Goal: Task Accomplishment & Management: Manage account settings

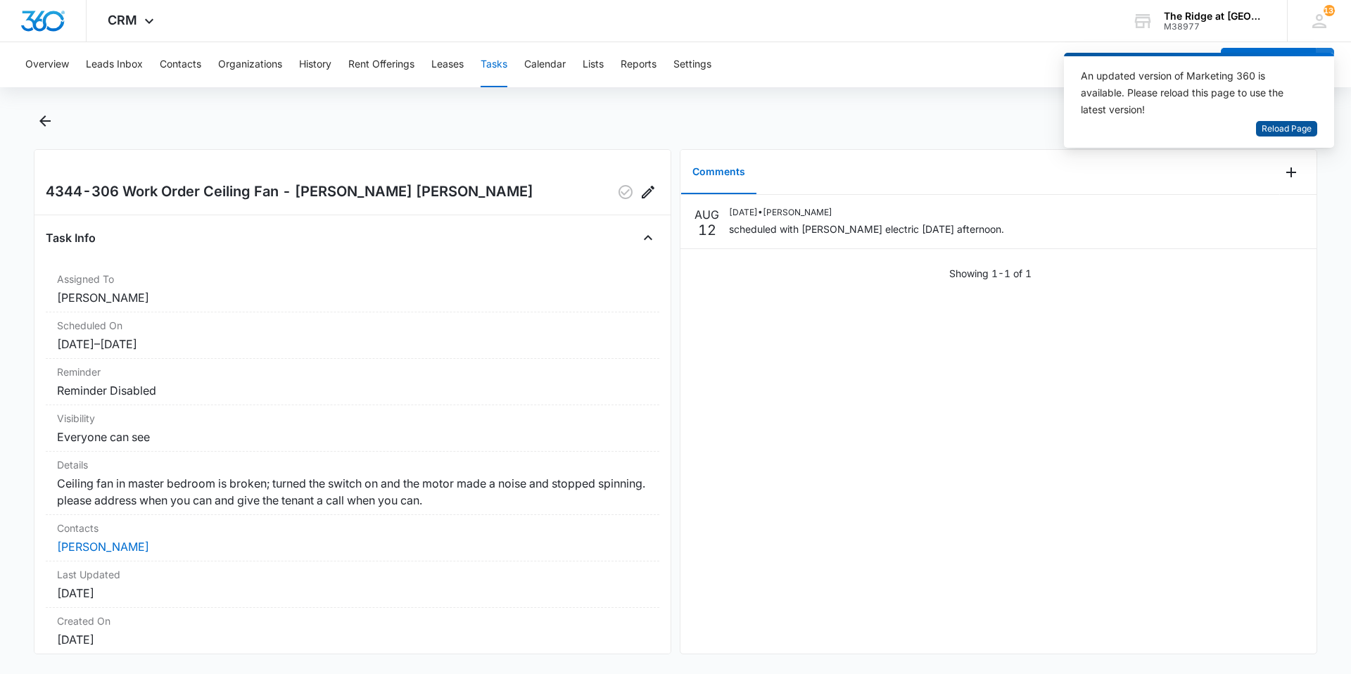
click at [1287, 122] on span "Reload Page" at bounding box center [1286, 128] width 50 height 13
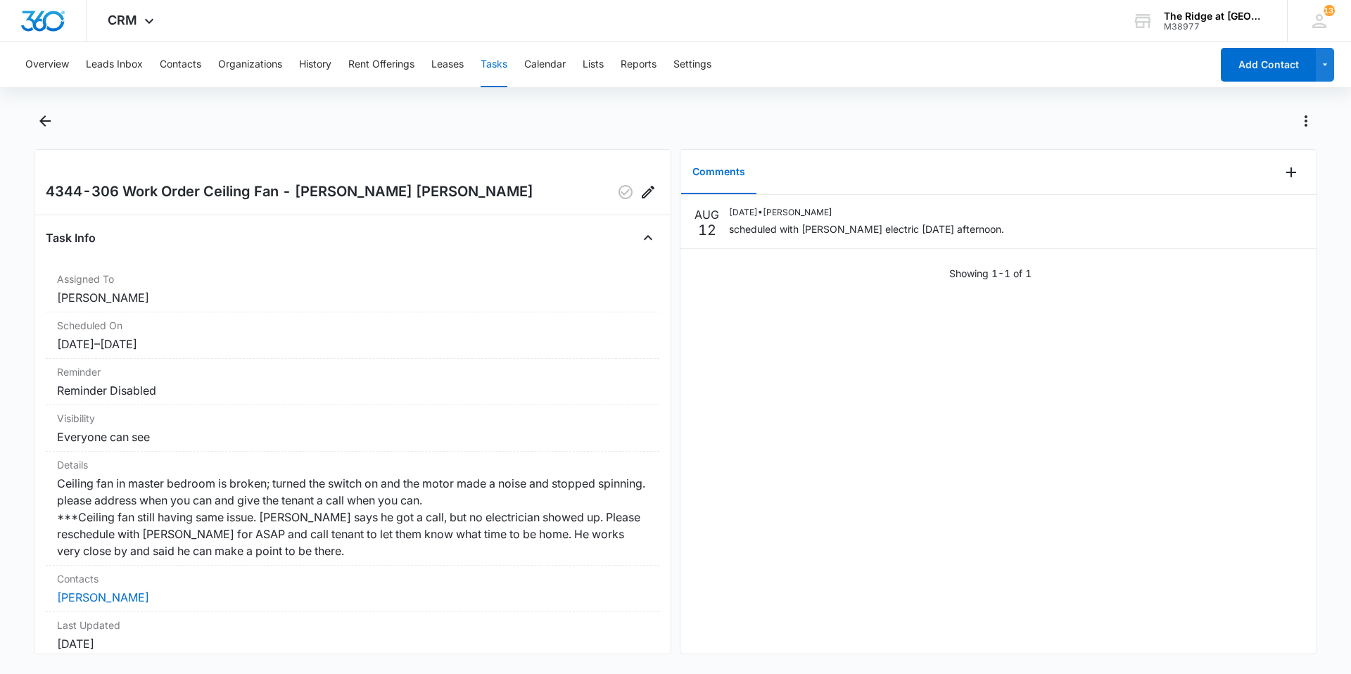
click at [87, 219] on div "4344-306 Work Order Ceiling Fan - Ricardo Scheduled Fiske Task Info Assigned To…" at bounding box center [352, 401] width 637 height 505
click at [47, 128] on icon "Back" at bounding box center [45, 121] width 17 height 17
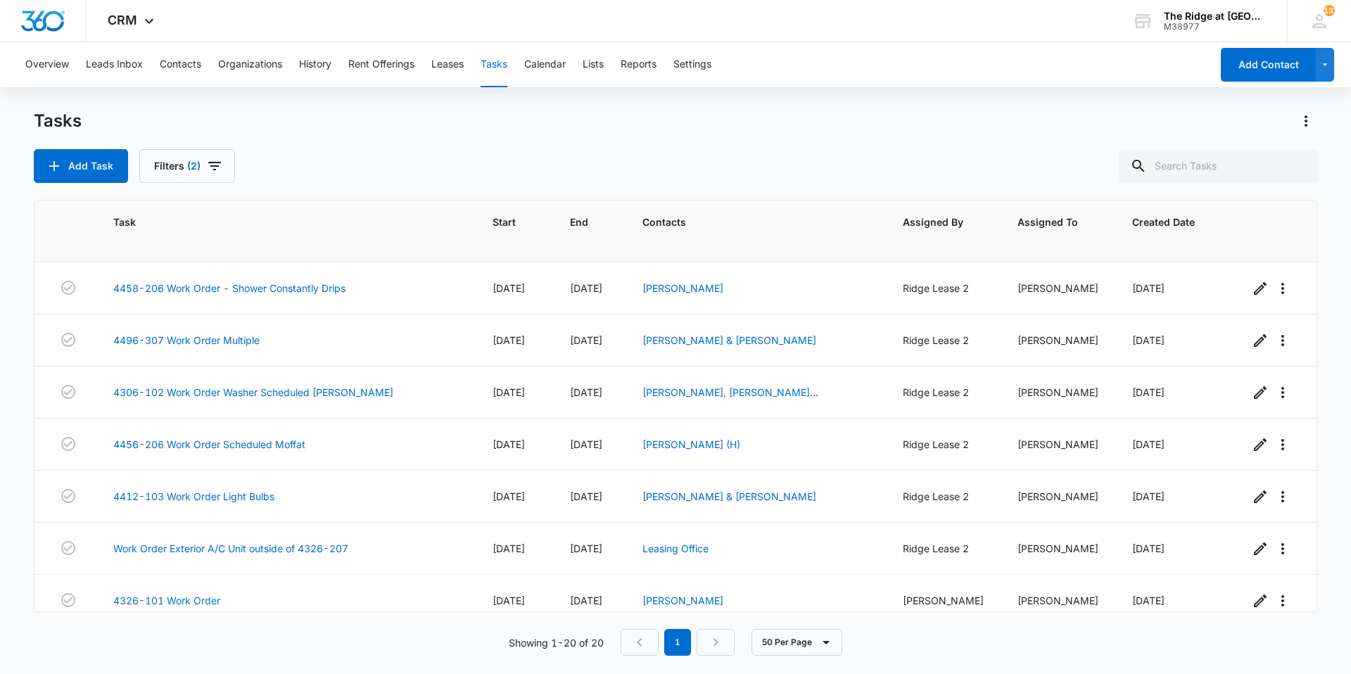
scroll to position [673, 0]
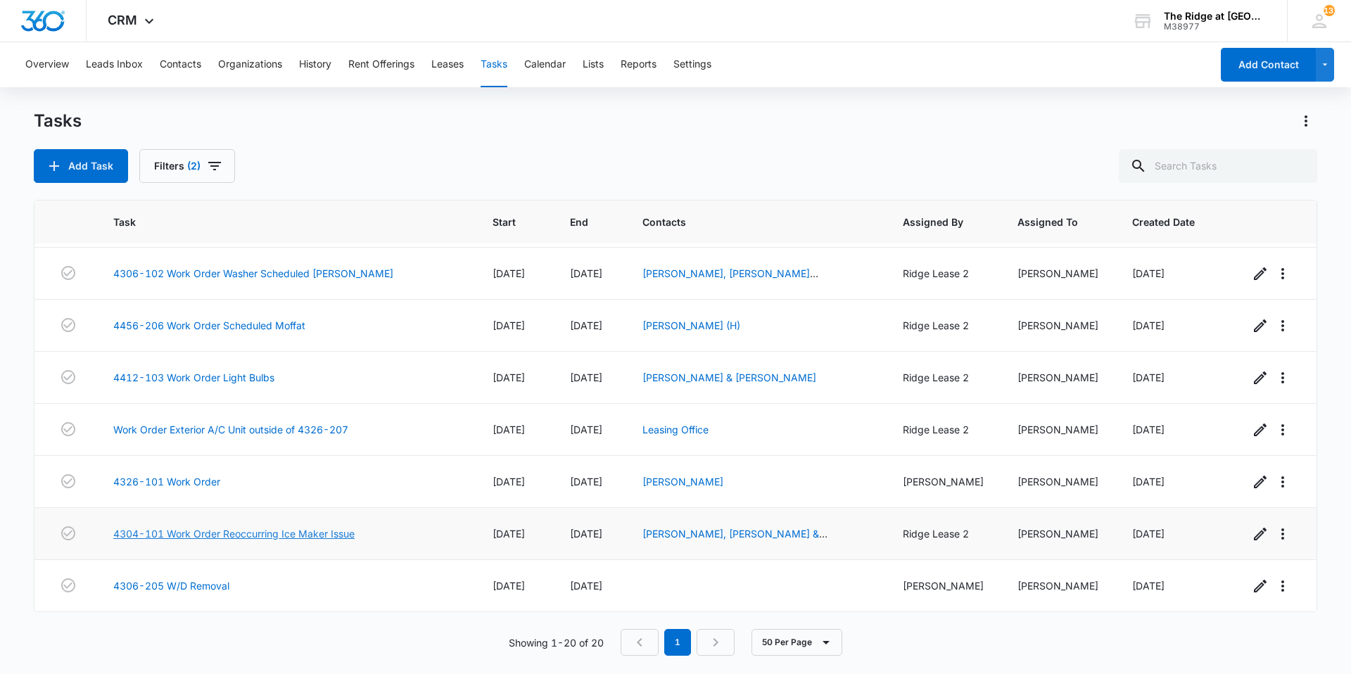
click at [321, 528] on link "4304-101 Work Order Reoccurring Ice Maker Issue" at bounding box center [233, 533] width 241 height 15
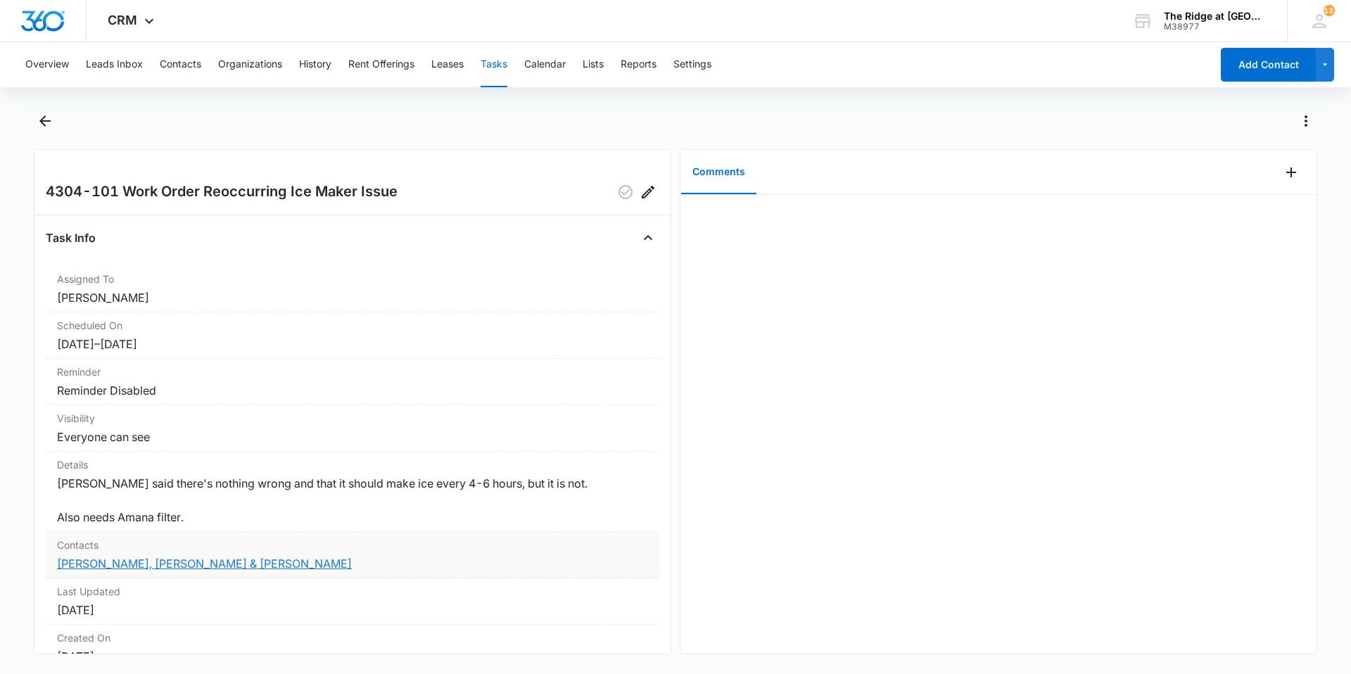
click at [207, 566] on link "[PERSON_NAME], [PERSON_NAME] & [PERSON_NAME]" at bounding box center [204, 563] width 295 height 14
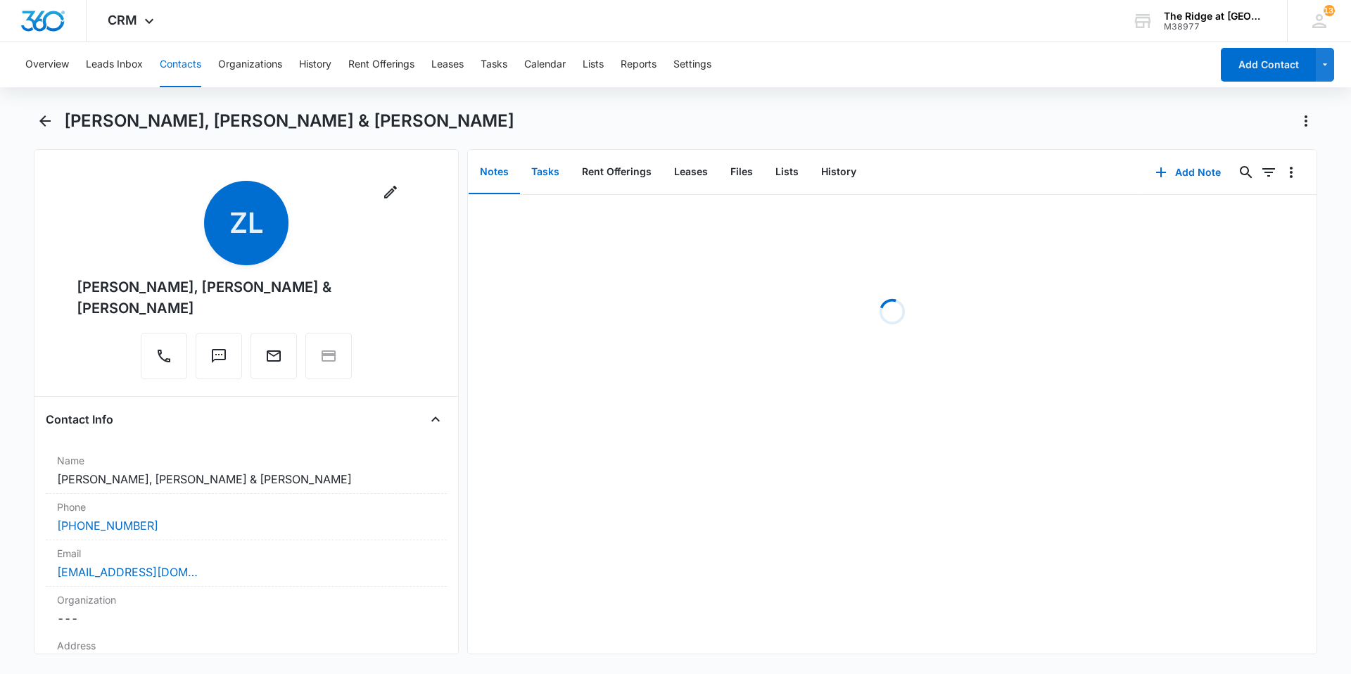
click at [543, 173] on button "Tasks" at bounding box center [545, 173] width 51 height 44
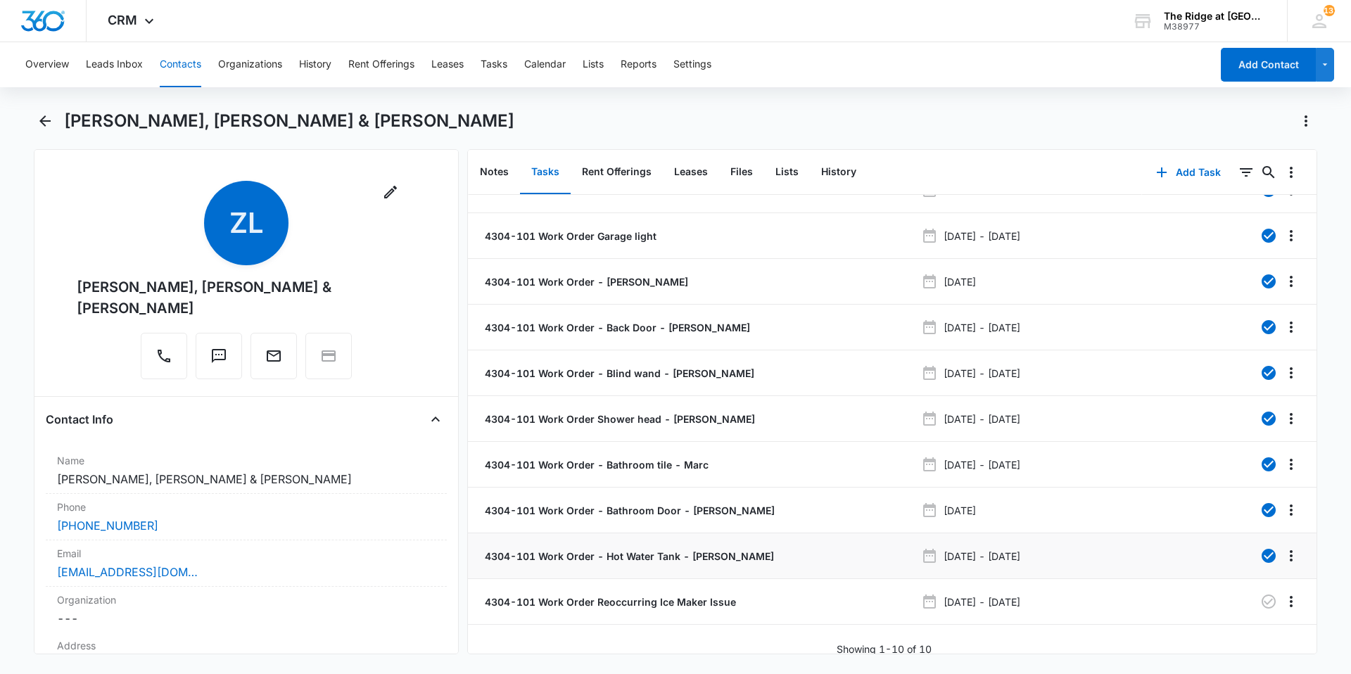
scroll to position [41, 0]
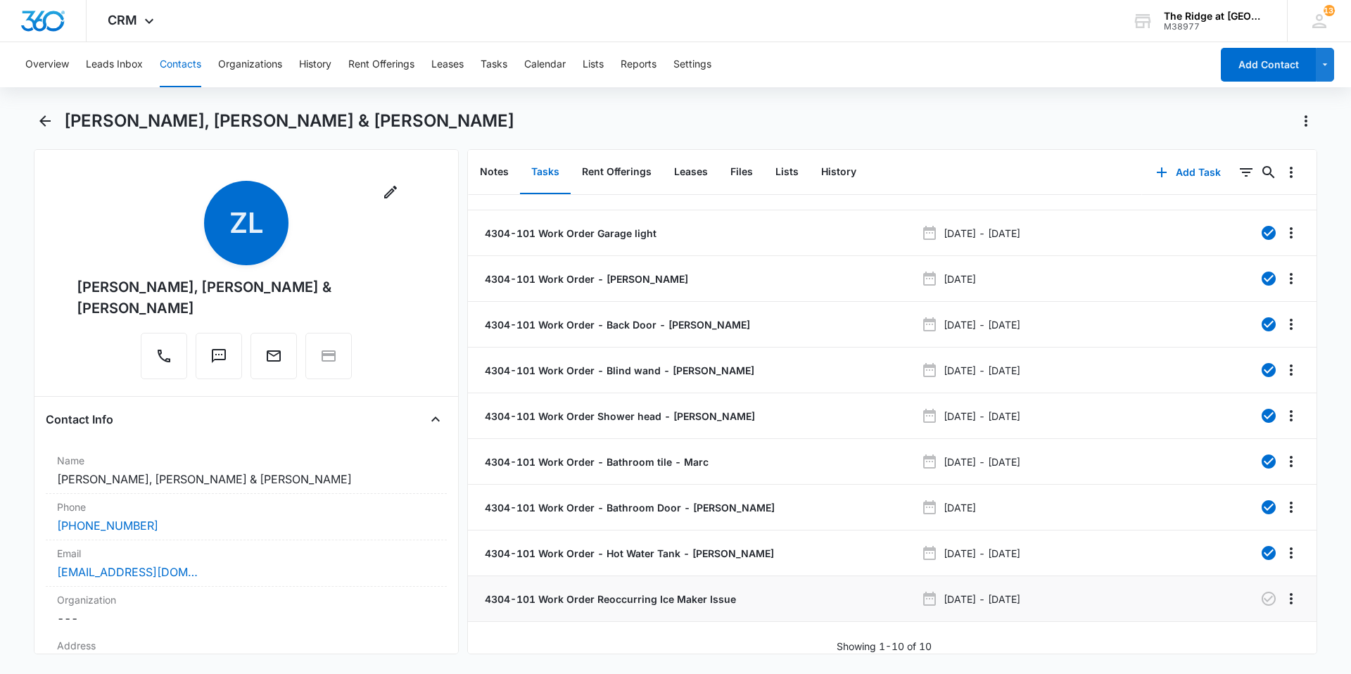
click at [561, 592] on p "4304-101 Work Order Reoccurring Ice Maker Issue" at bounding box center [609, 599] width 254 height 15
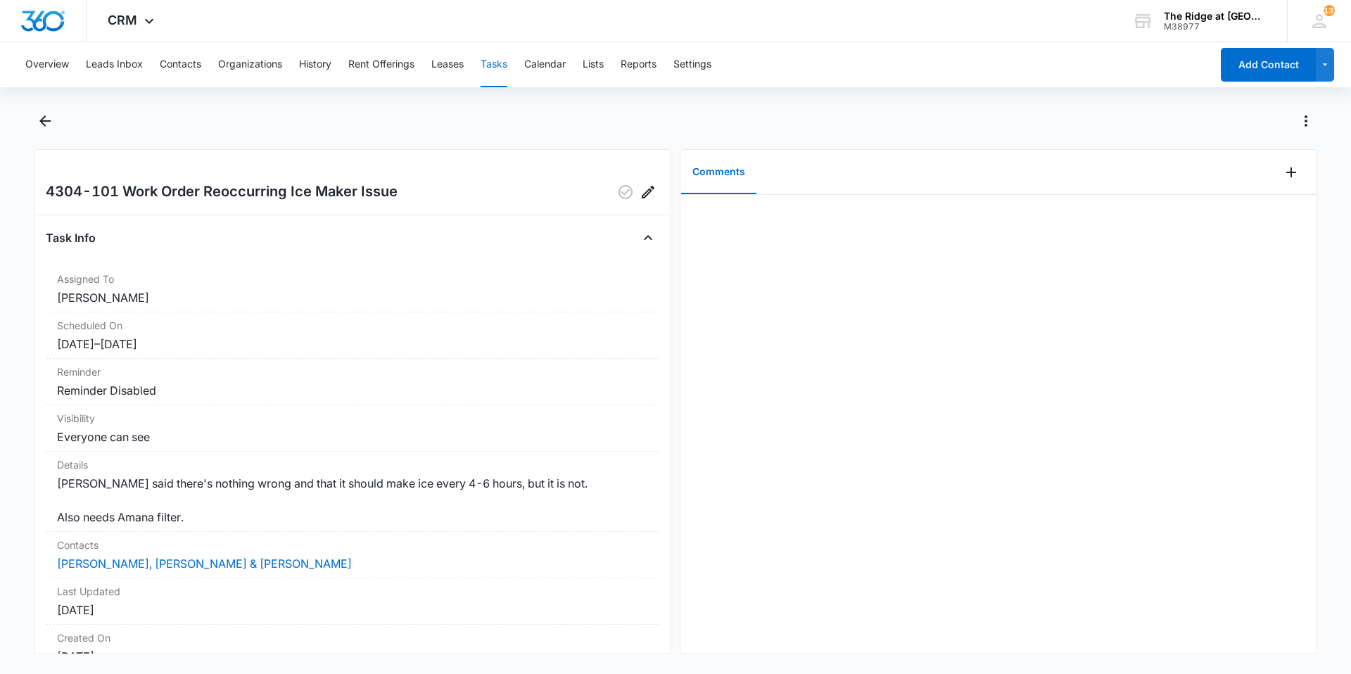
click at [18, 108] on div "Overview Leads Inbox Contacts Organizations History Rent Offerings Leases Tasks…" at bounding box center [675, 356] width 1351 height 629
click at [37, 122] on icon "Back" at bounding box center [45, 121] width 17 height 17
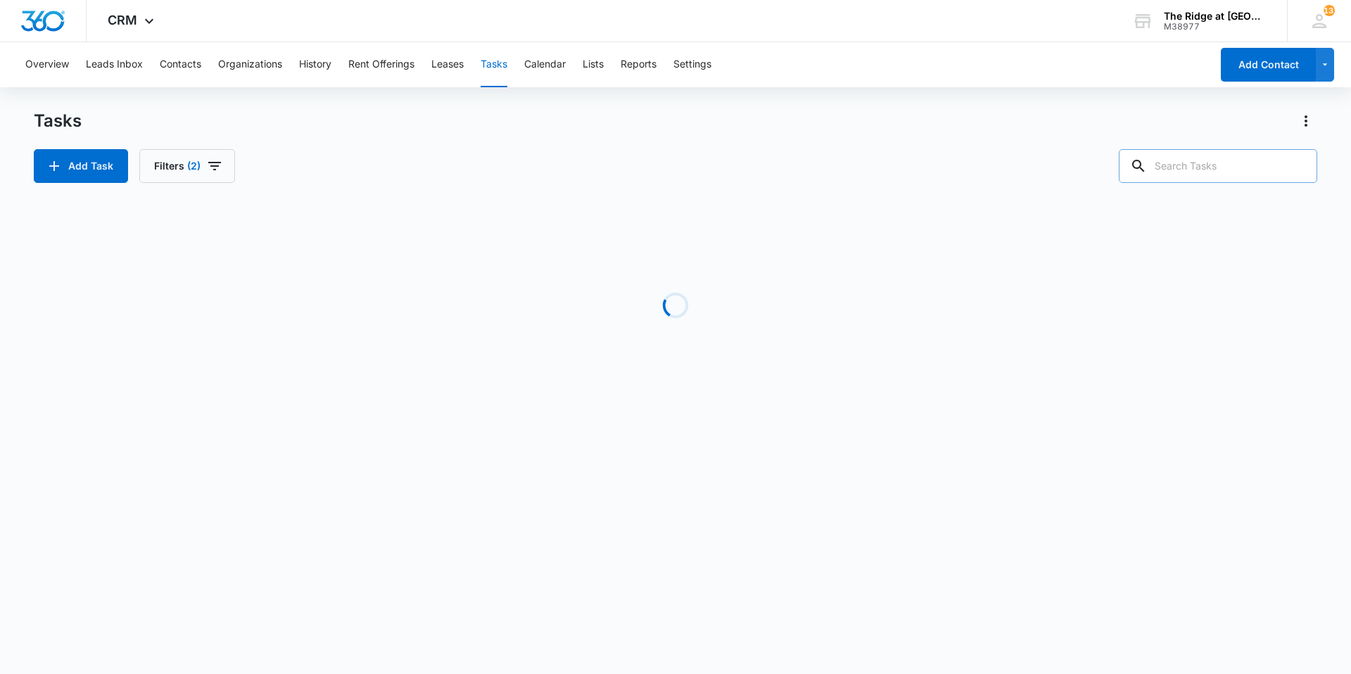
click at [1243, 174] on input "text" at bounding box center [1218, 166] width 198 height 34
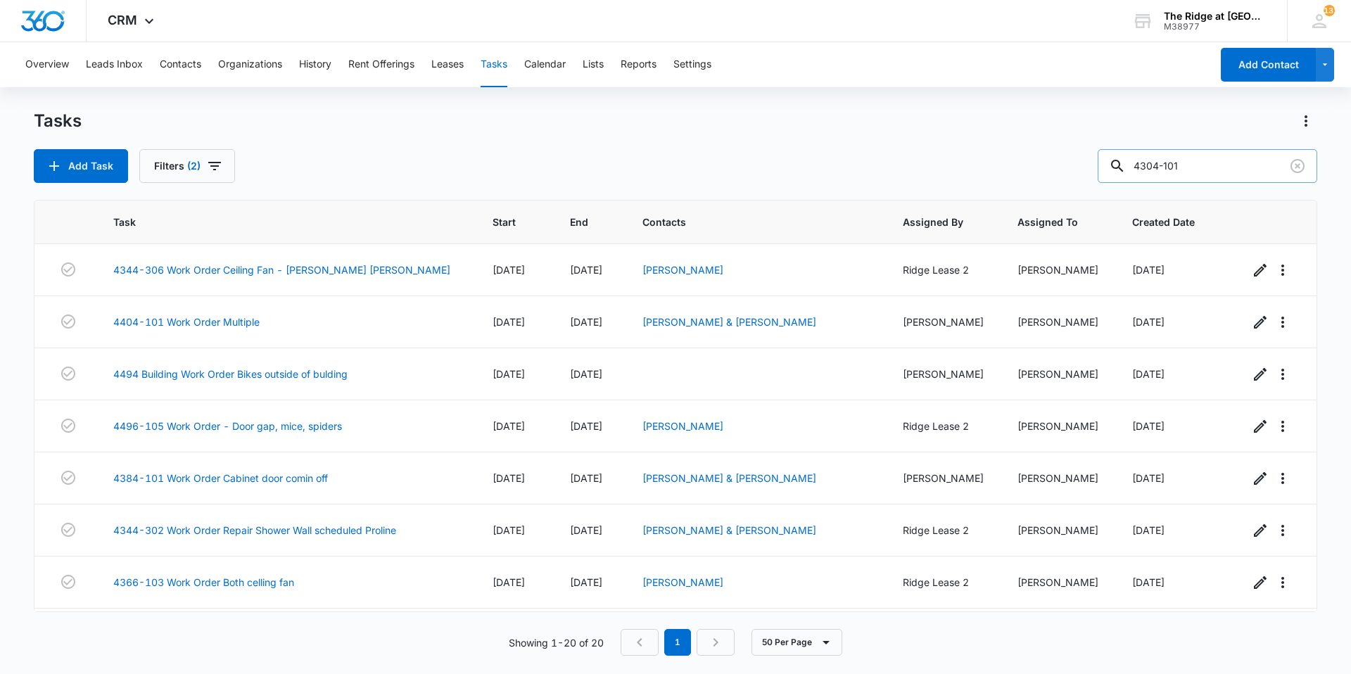
type input "4304-101"
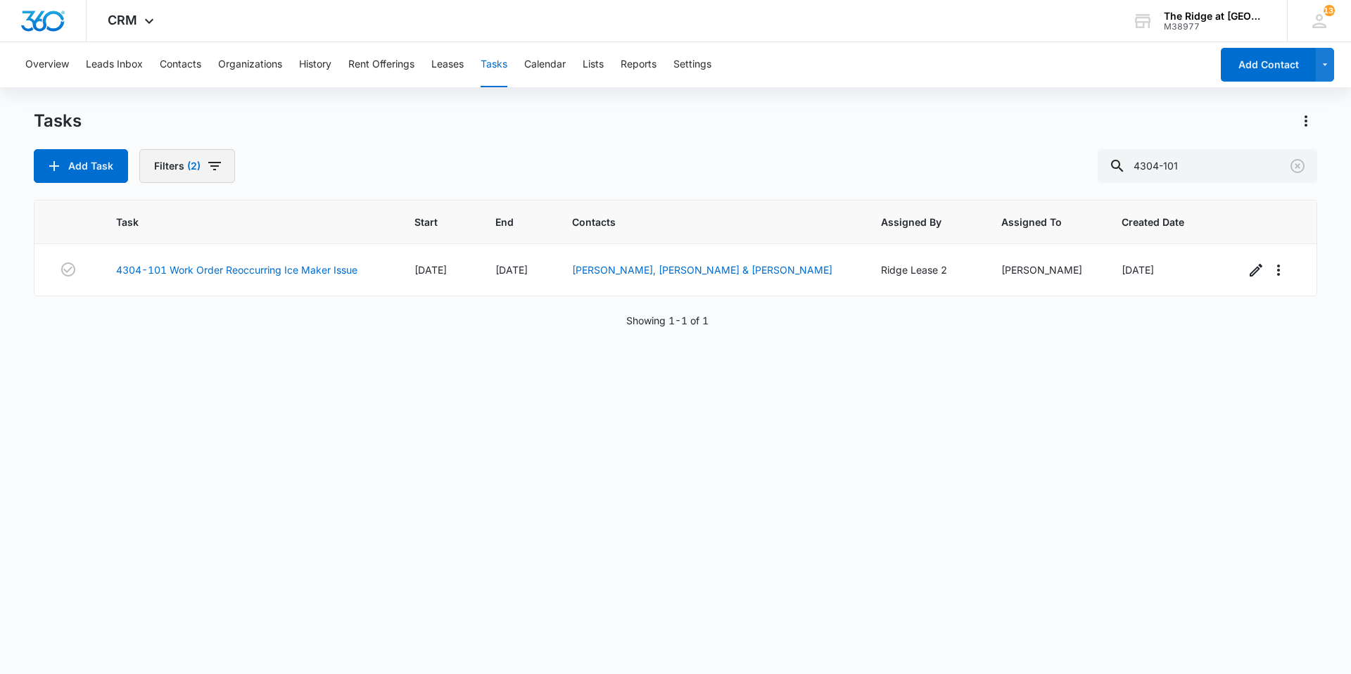
click at [185, 168] on button "Filters (2)" at bounding box center [187, 166] width 96 height 34
click at [202, 340] on label "Complete" at bounding box center [237, 334] width 162 height 15
click at [157, 335] on input "Complete" at bounding box center [156, 334] width 1 height 1
radio input "false"
radio input "true"
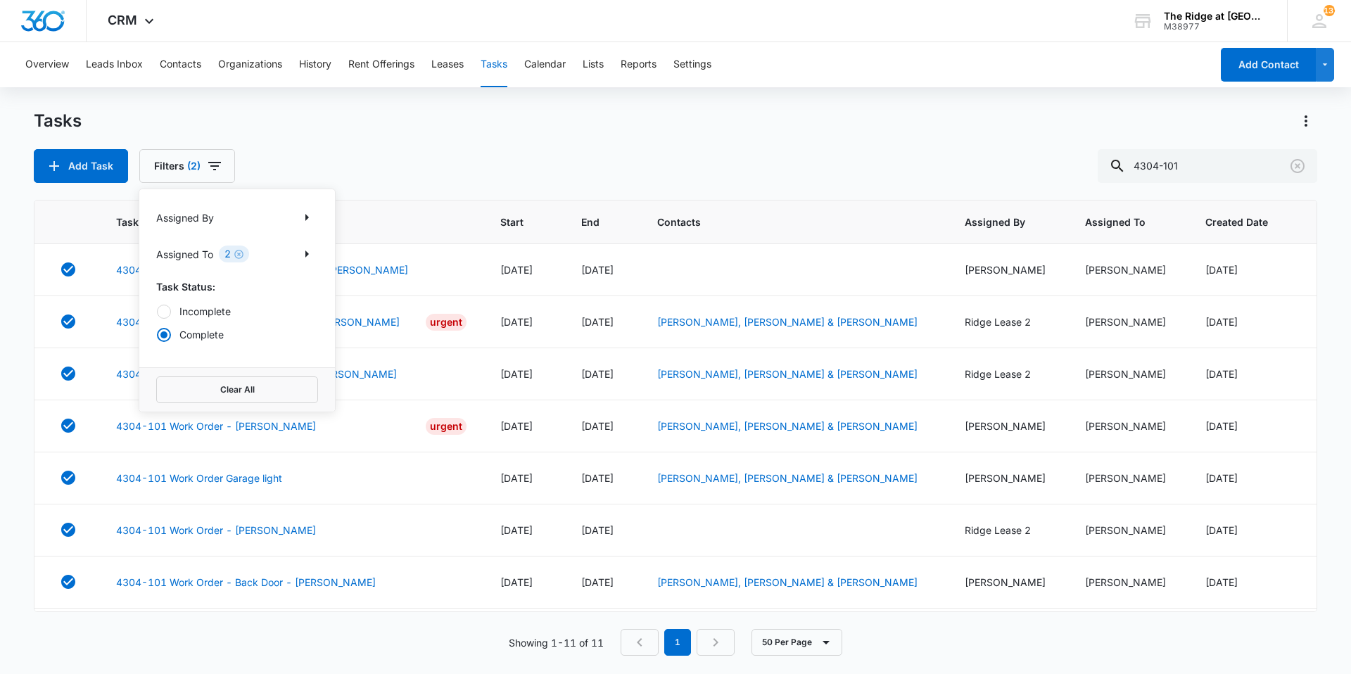
click at [296, 140] on div "Tasks Add Task Filters (2) Assigned By Assigned To 2 Task Status: Incomplete Co…" at bounding box center [675, 146] width 1283 height 73
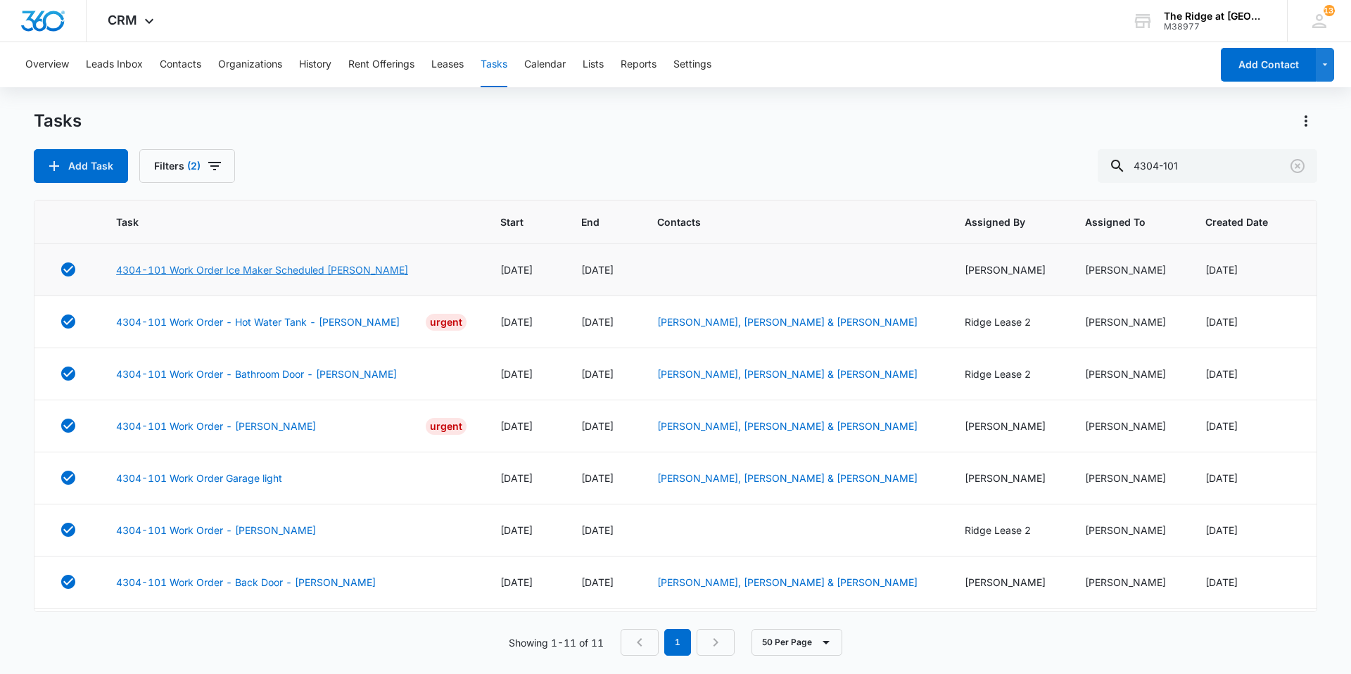
click at [329, 275] on link "4304-101 Work Order Ice Maker Scheduled Manweiler" at bounding box center [262, 269] width 292 height 15
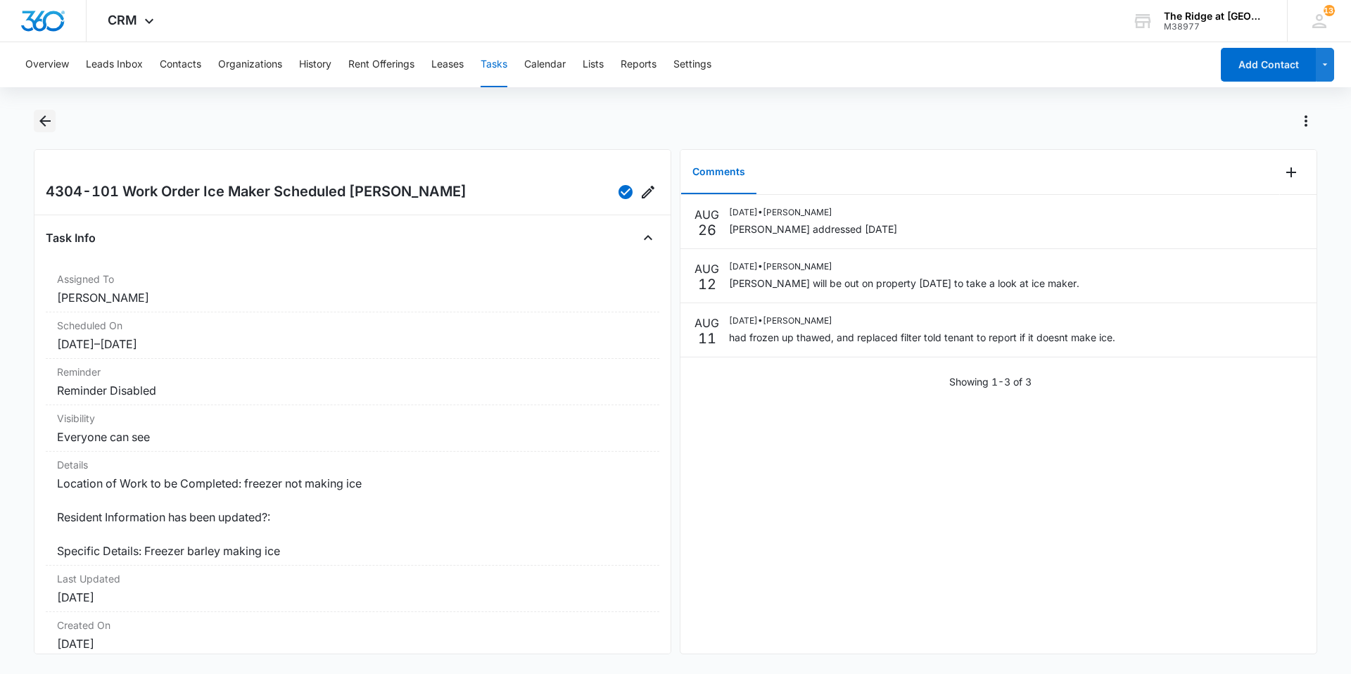
click at [50, 128] on icon "Back" at bounding box center [45, 121] width 17 height 17
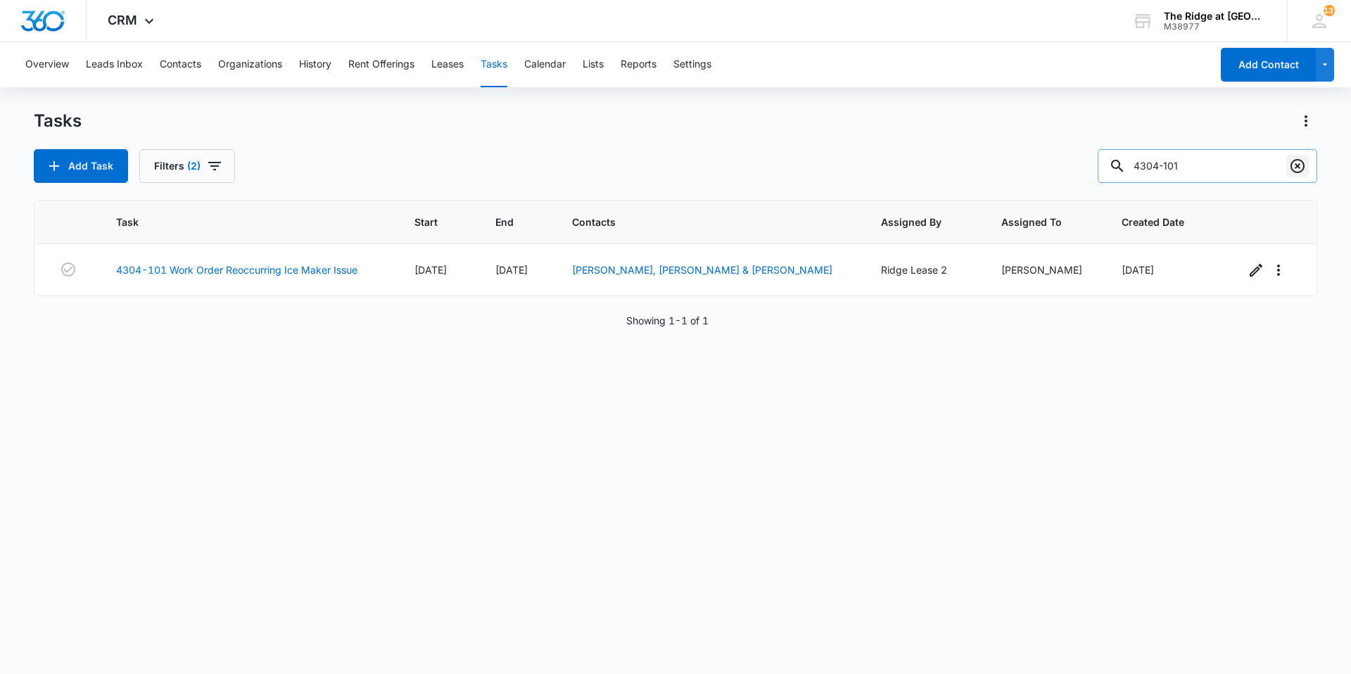
click at [1289, 171] on icon "Clear" at bounding box center [1297, 166] width 17 height 17
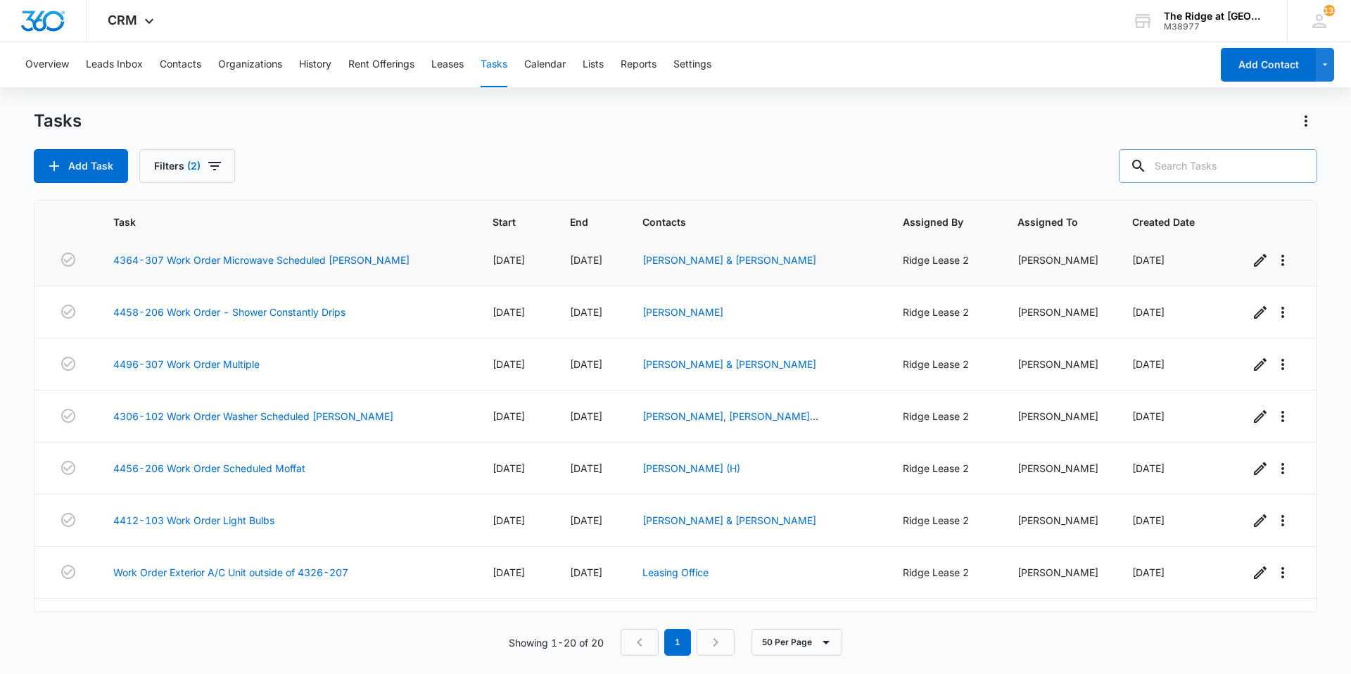
scroll to position [673, 0]
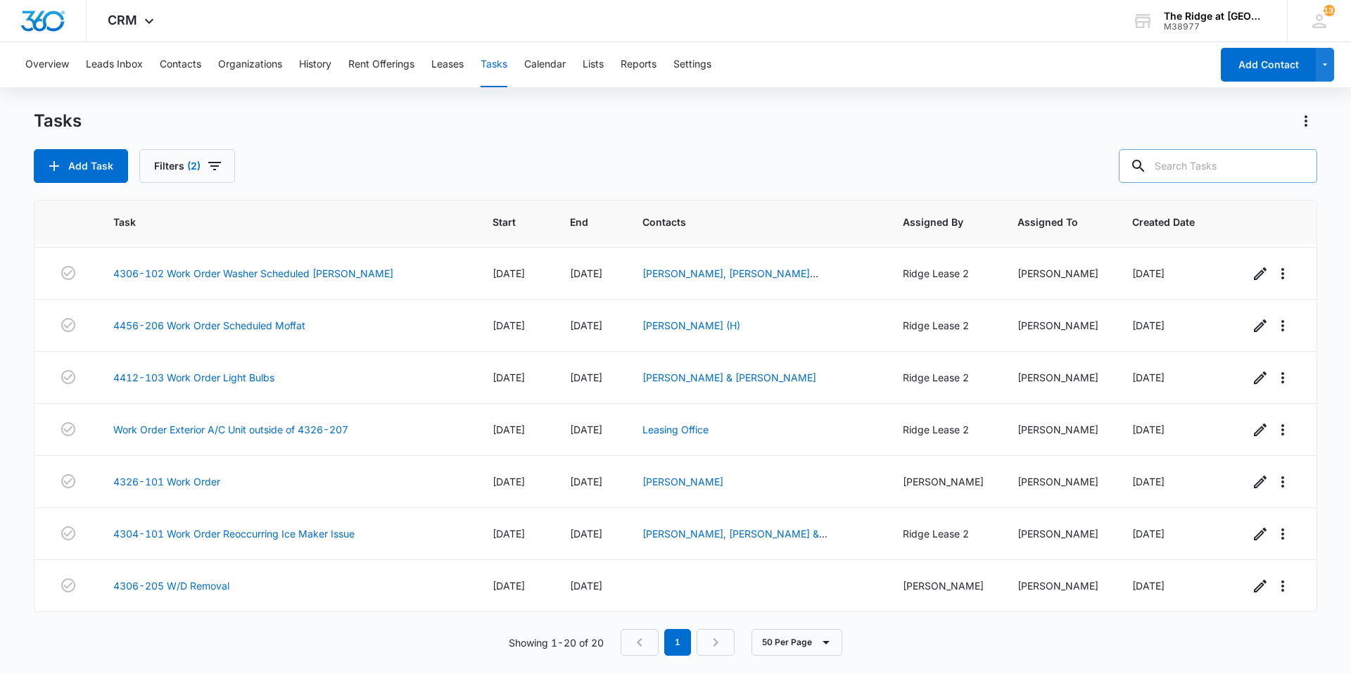
click at [1198, 177] on input "text" at bounding box center [1218, 166] width 198 height 34
type input "4304-101"
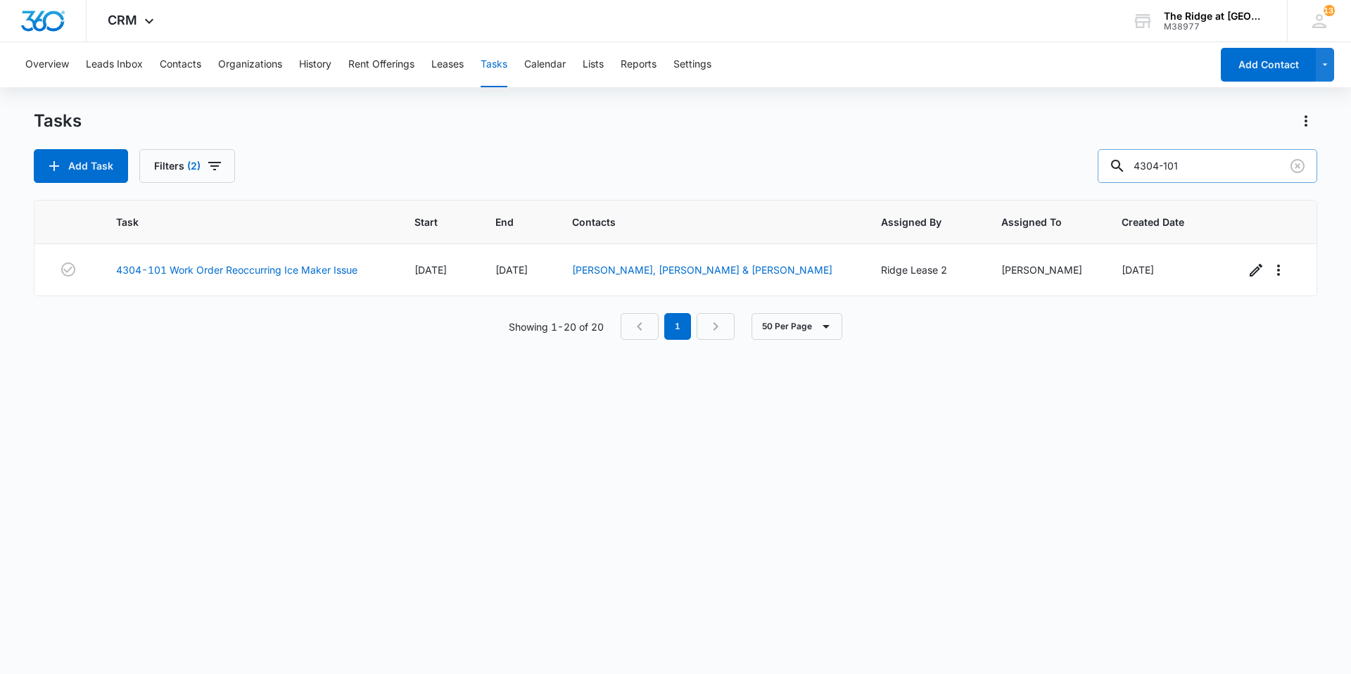
scroll to position [0, 0]
click at [208, 169] on icon "button" at bounding box center [214, 166] width 17 height 17
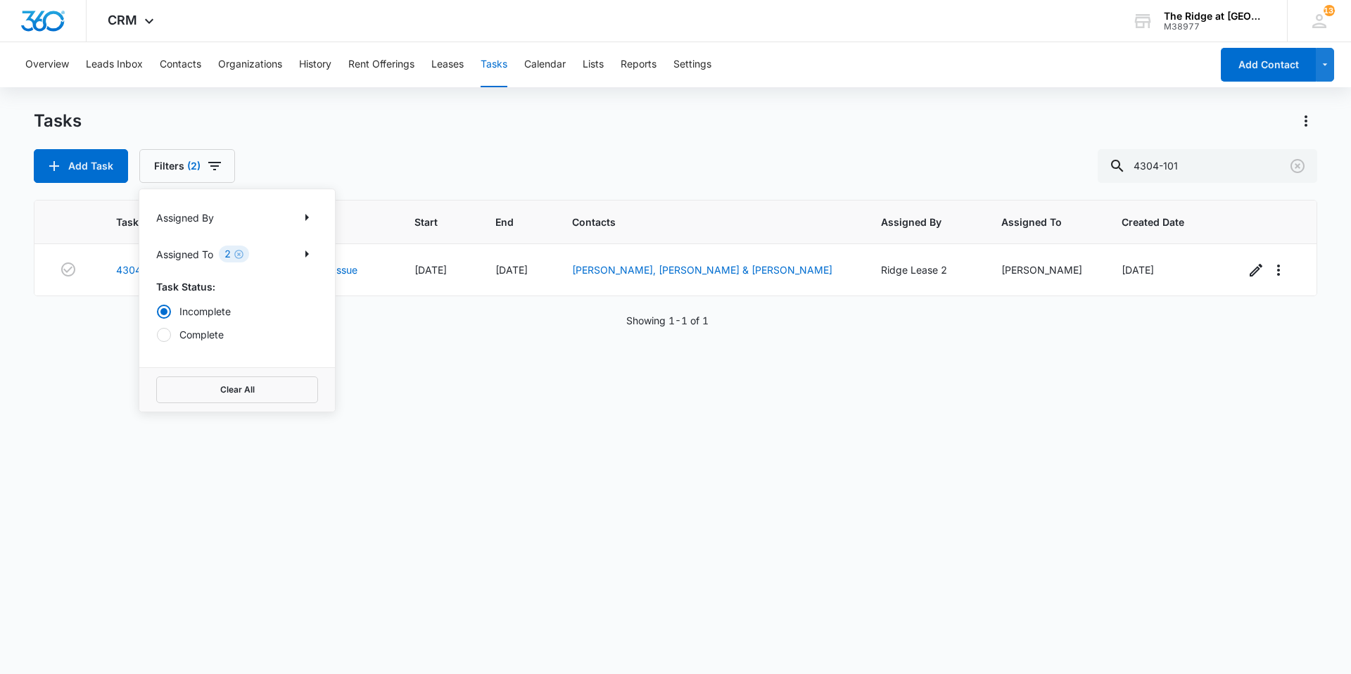
click at [190, 338] on label "Complete" at bounding box center [237, 334] width 162 height 15
click at [157, 335] on input "Complete" at bounding box center [156, 334] width 1 height 1
radio input "false"
radio input "true"
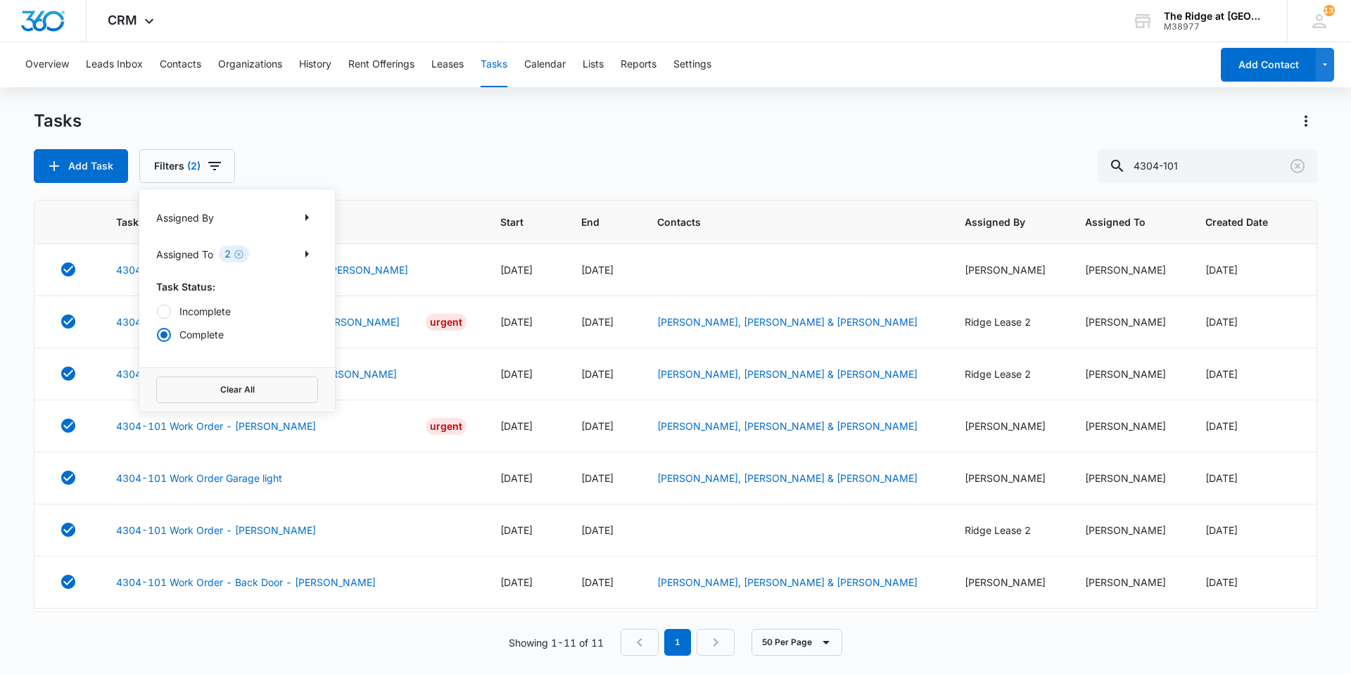
click at [352, 153] on div "Add Task Filters (2) Assigned By Assigned To 2 Task Status: Incomplete Complete…" at bounding box center [675, 166] width 1283 height 34
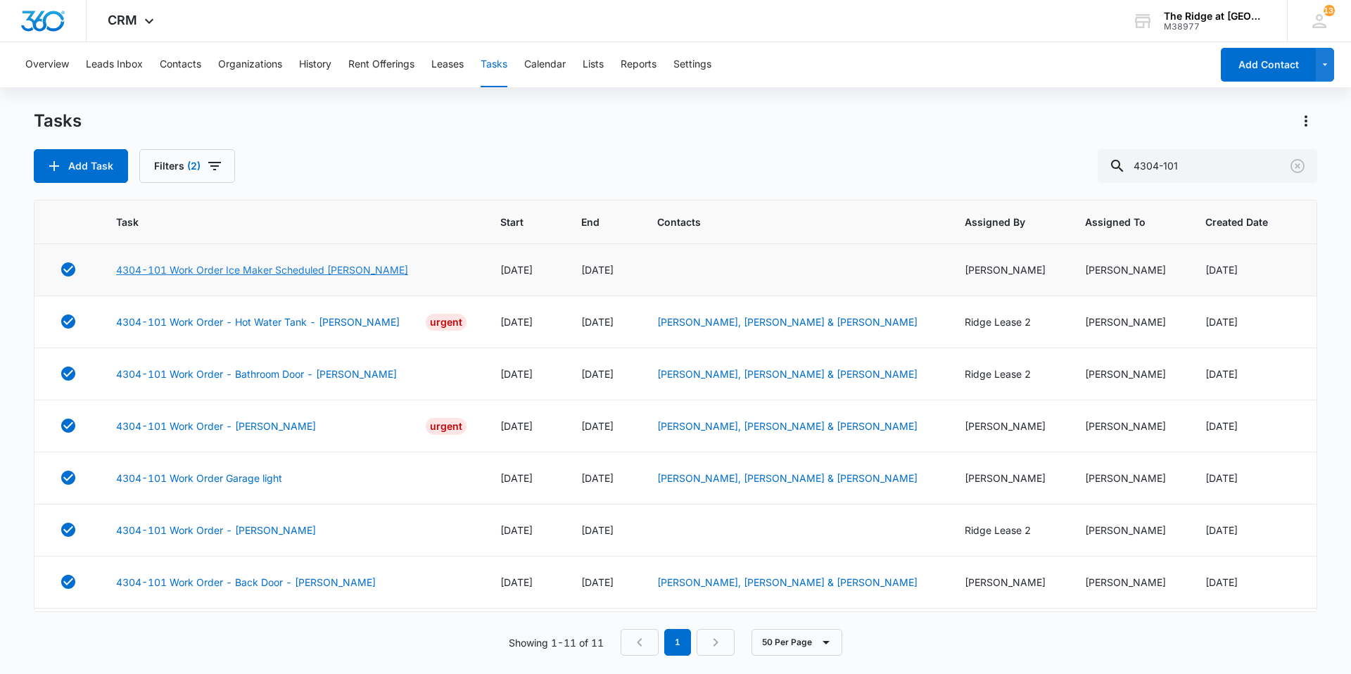
click at [318, 265] on link "4304-101 Work Order Ice Maker Scheduled [PERSON_NAME]" at bounding box center [262, 269] width 292 height 15
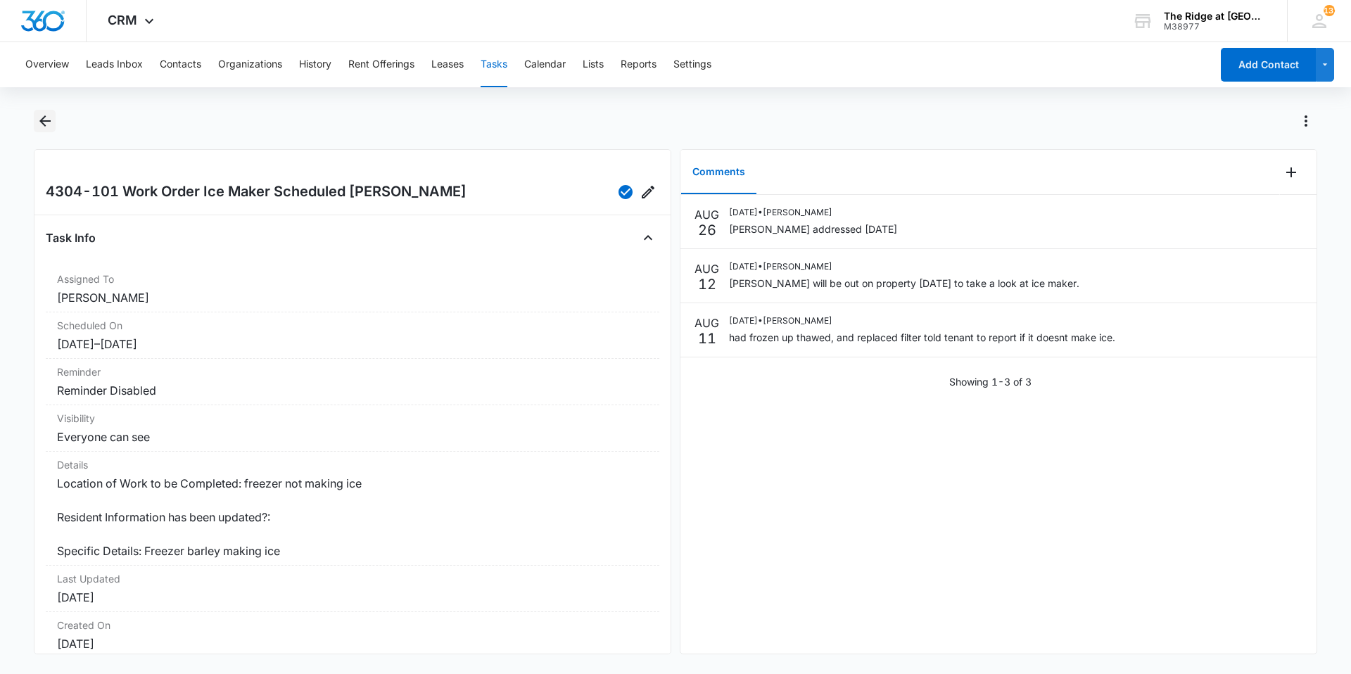
click at [39, 116] on icon "Back" at bounding box center [45, 121] width 17 height 17
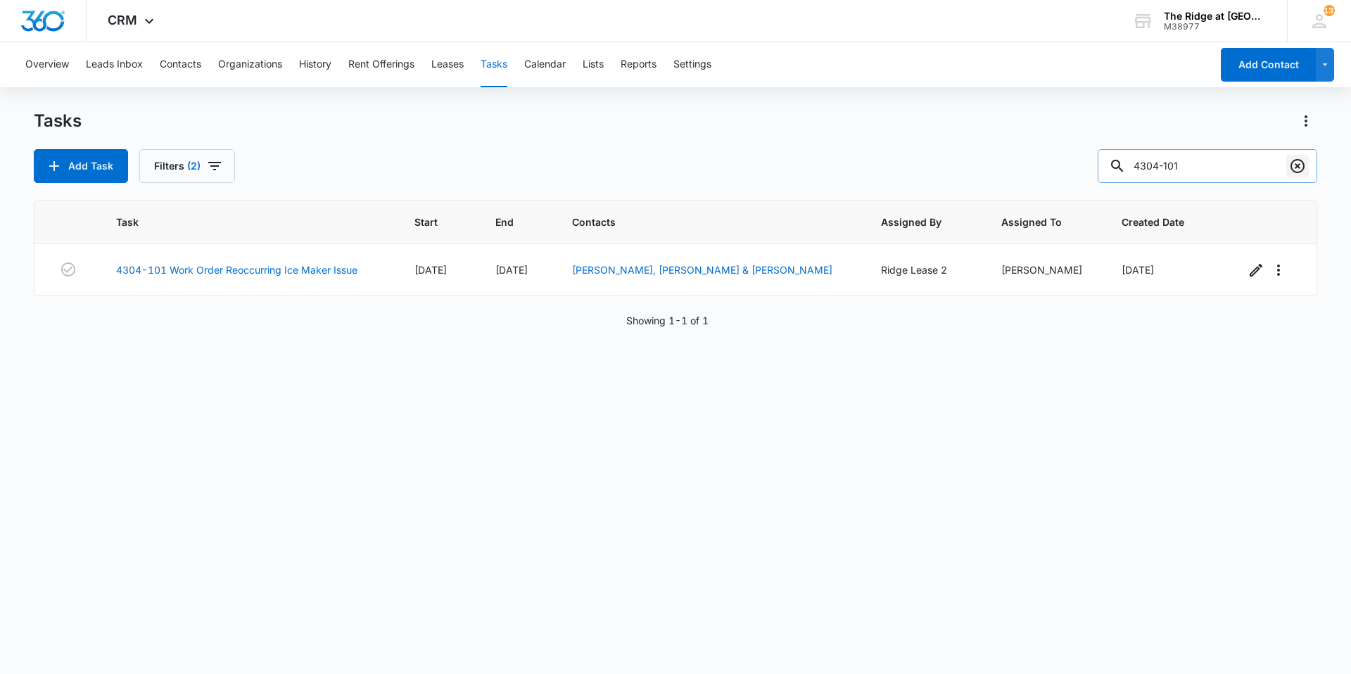
click at [1304, 165] on icon "Clear" at bounding box center [1297, 166] width 17 height 17
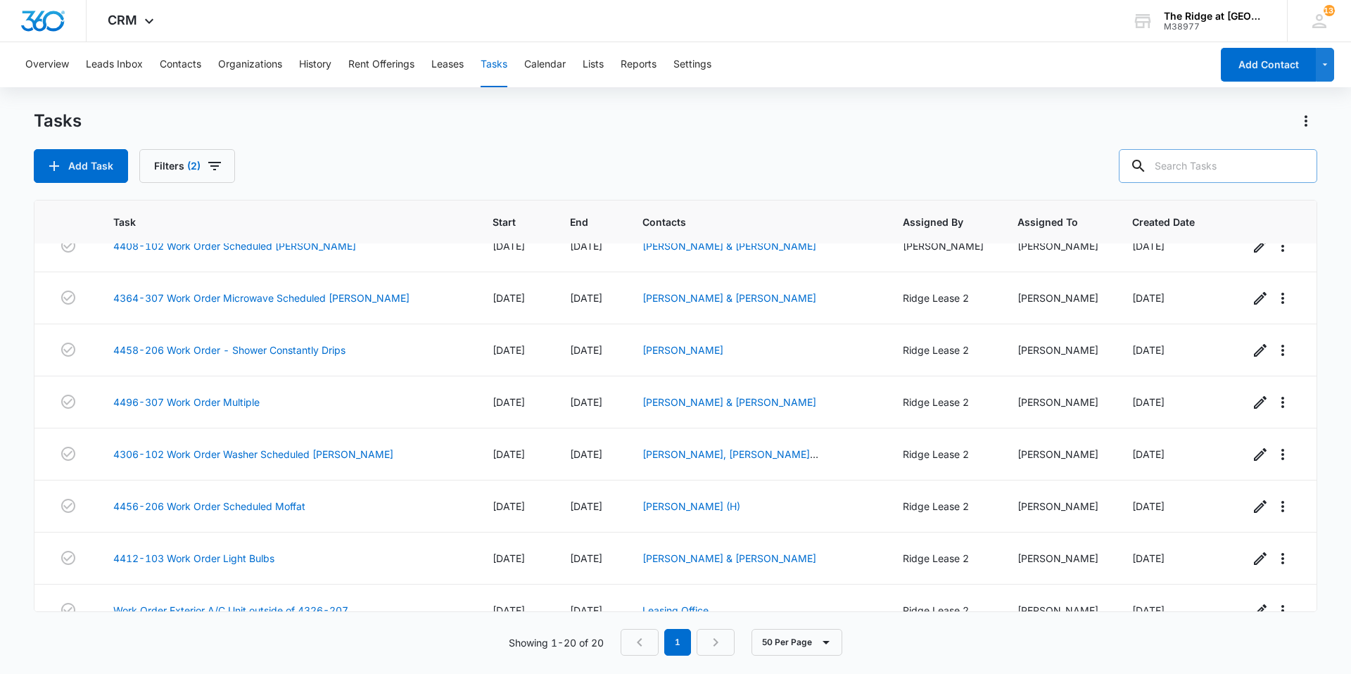
scroll to position [673, 0]
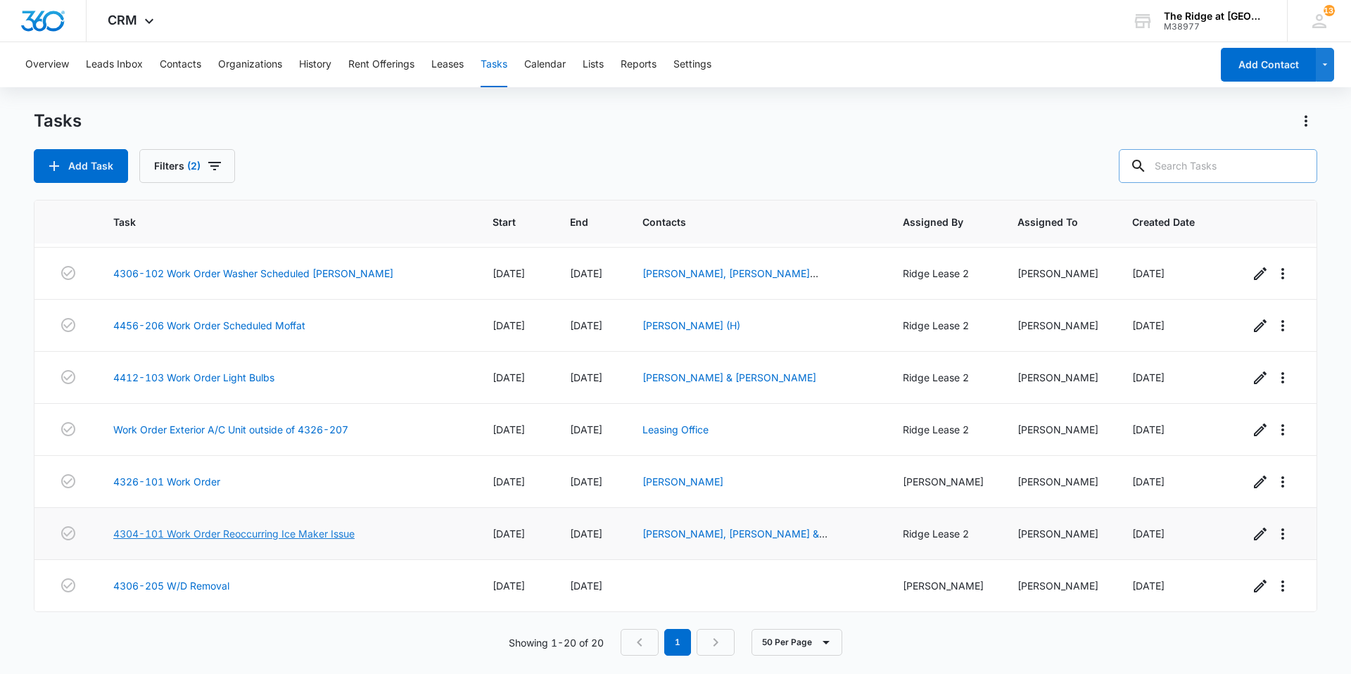
click at [355, 532] on link "4304-101 Work Order Reoccurring Ice Maker Issue" at bounding box center [233, 533] width 241 height 15
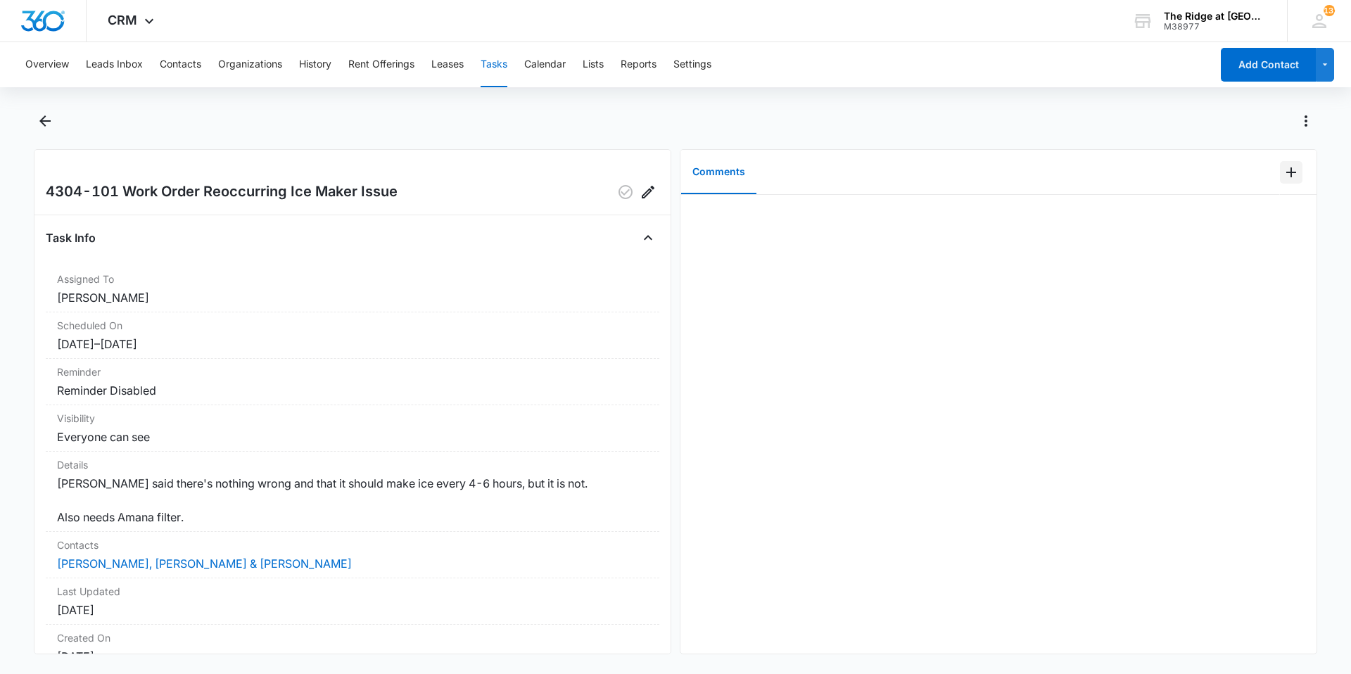
click at [1286, 176] on icon "Add Comment" at bounding box center [1290, 172] width 17 height 17
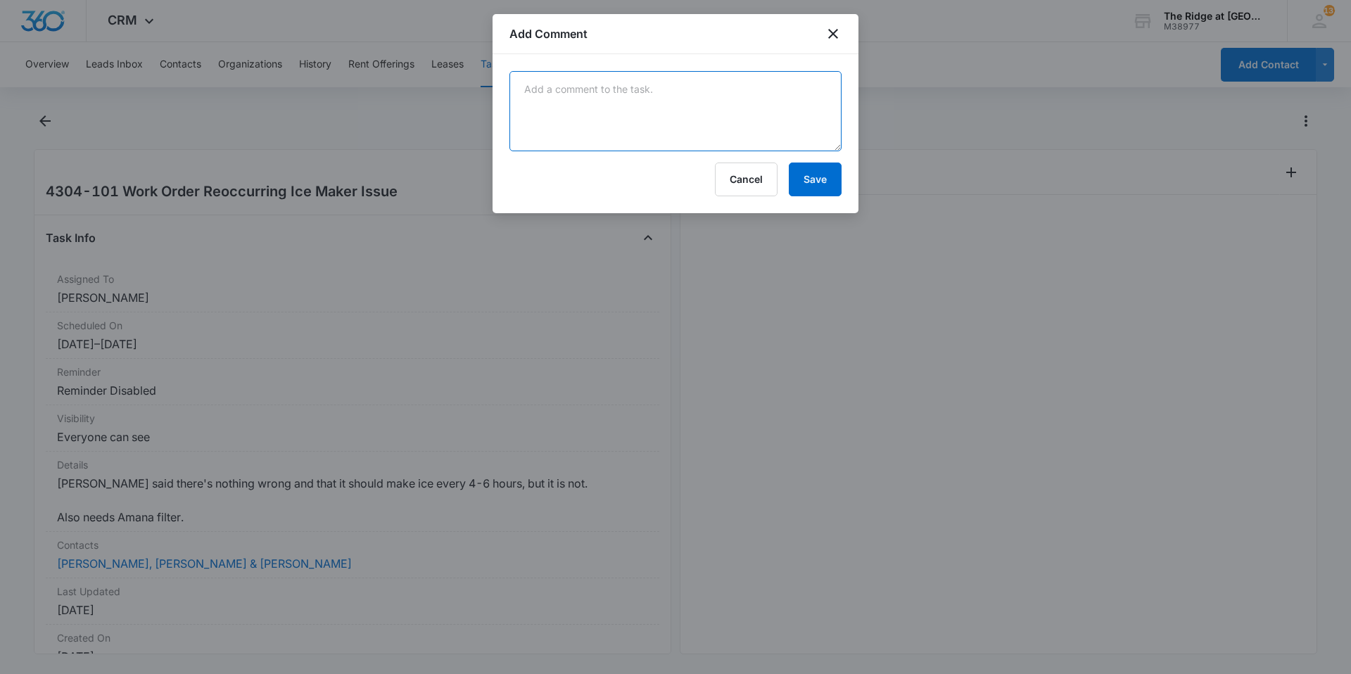
click at [764, 127] on textarea at bounding box center [675, 111] width 332 height 80
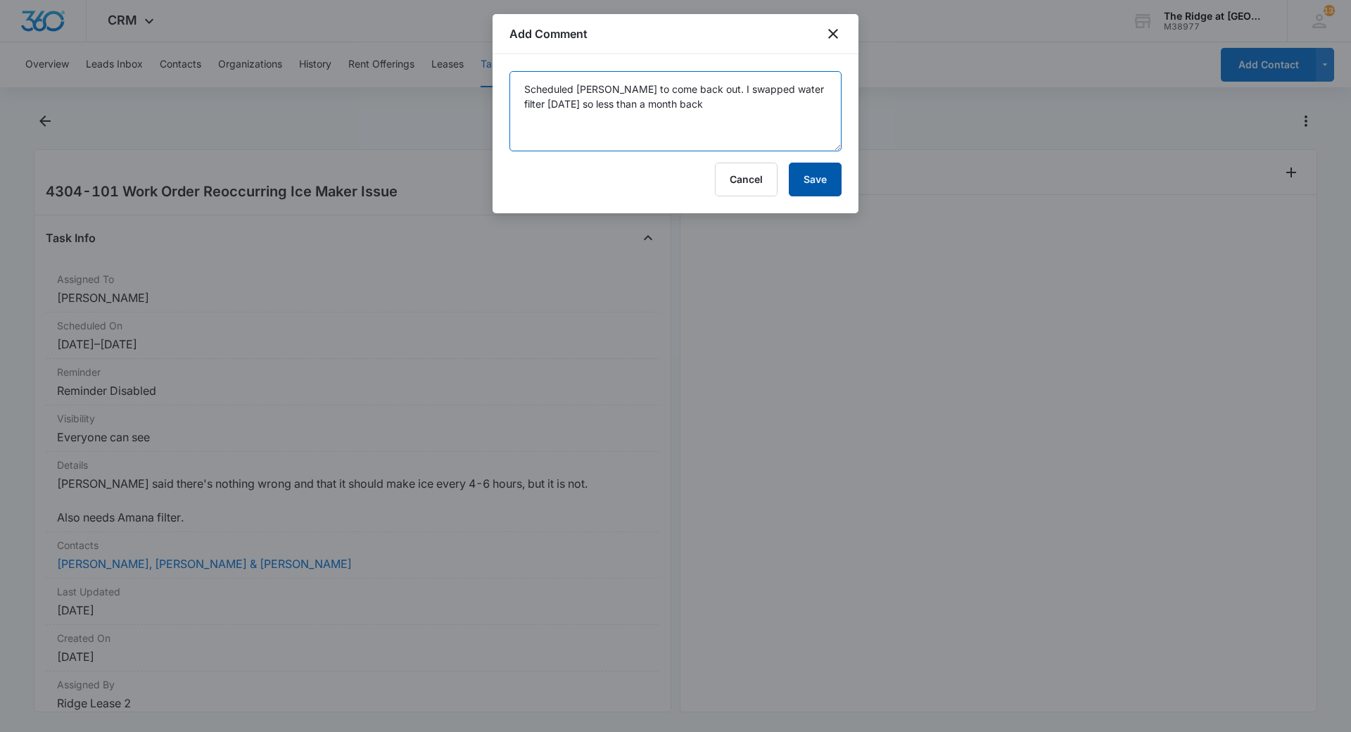
type textarea "Scheduled [PERSON_NAME] to come back out. I swapped water filter [DATE] so less…"
click at [812, 179] on button "Save" at bounding box center [815, 180] width 53 height 34
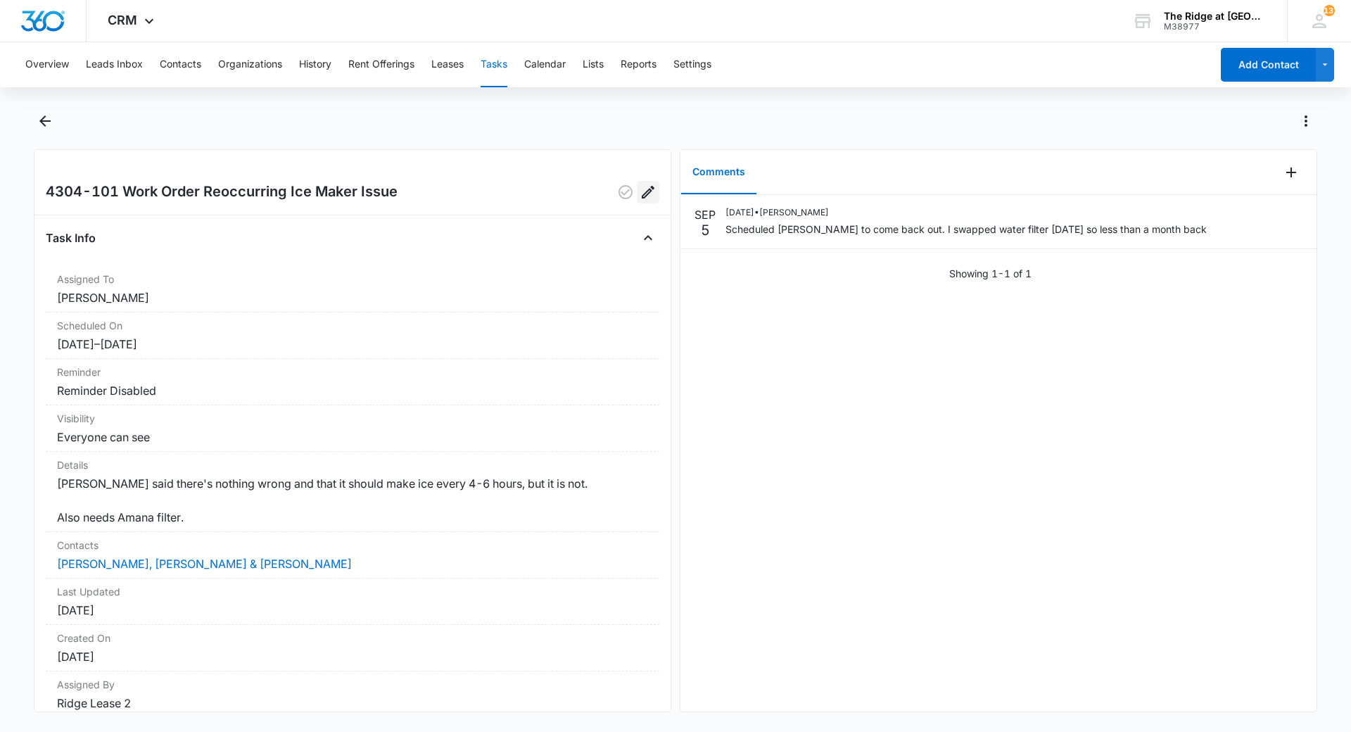
click at [643, 197] on icon "Edit" at bounding box center [647, 192] width 17 height 17
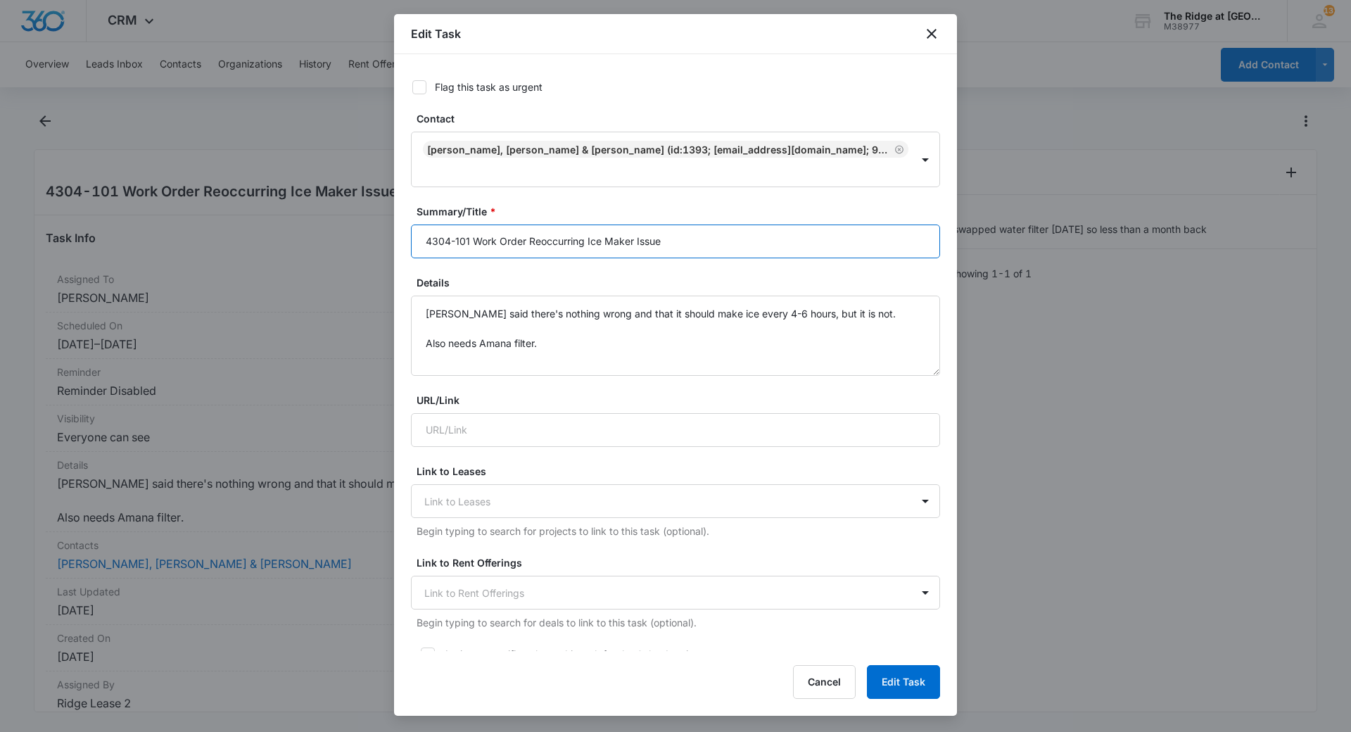
drag, startPoint x: 670, startPoint y: 215, endPoint x: 530, endPoint y: 223, distance: 140.9
click at [530, 224] on input "4304-101 Work Order Reoccurring Ice Maker Issue" at bounding box center [675, 241] width 529 height 34
click at [693, 224] on input "4304-101 Work Order Reoccurring Ice Maker Issue" at bounding box center [675, 241] width 529 height 34
click at [694, 224] on input "4304-101 Work Order Reoccurring Ice Maker Issue" at bounding box center [675, 241] width 529 height 34
type input "4304-101 Work Order Reoccurring Ice Maker Issue Scheduled [PERSON_NAME]"
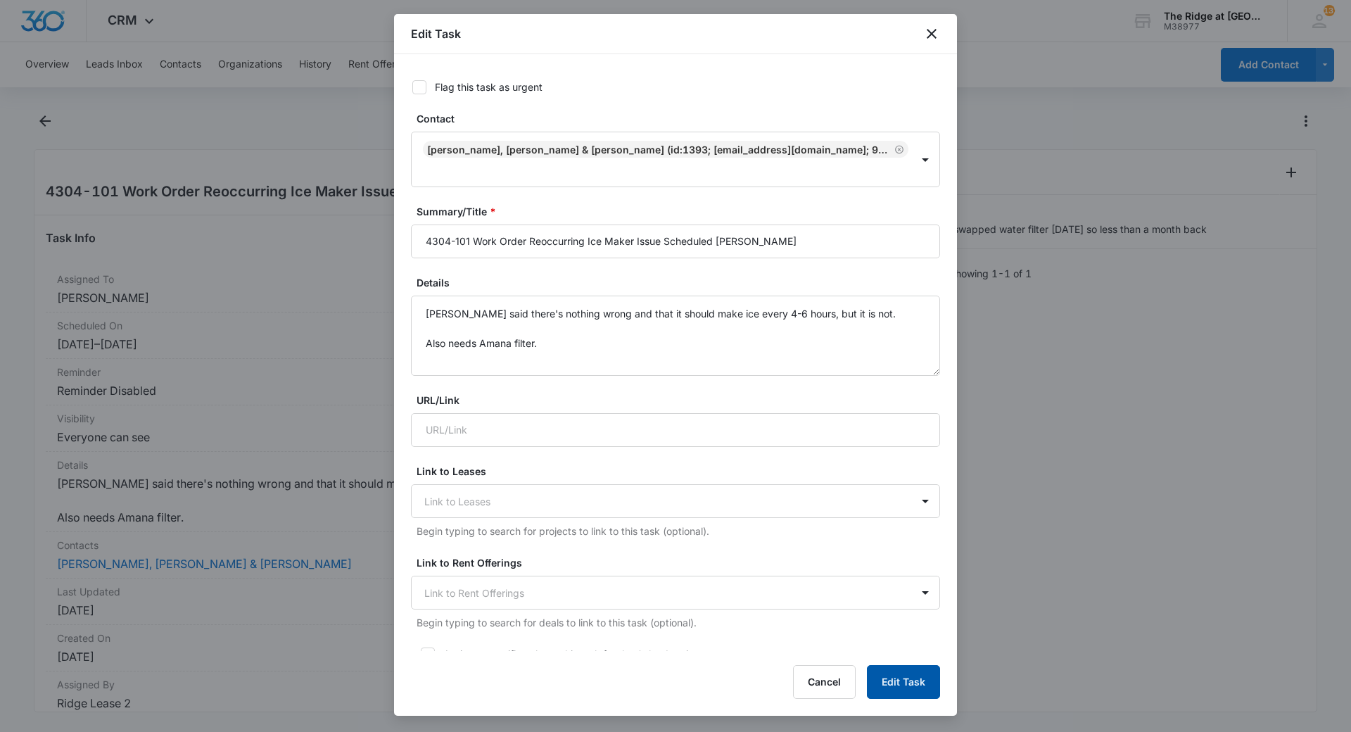
click at [887, 673] on button "Edit Task" at bounding box center [903, 682] width 73 height 34
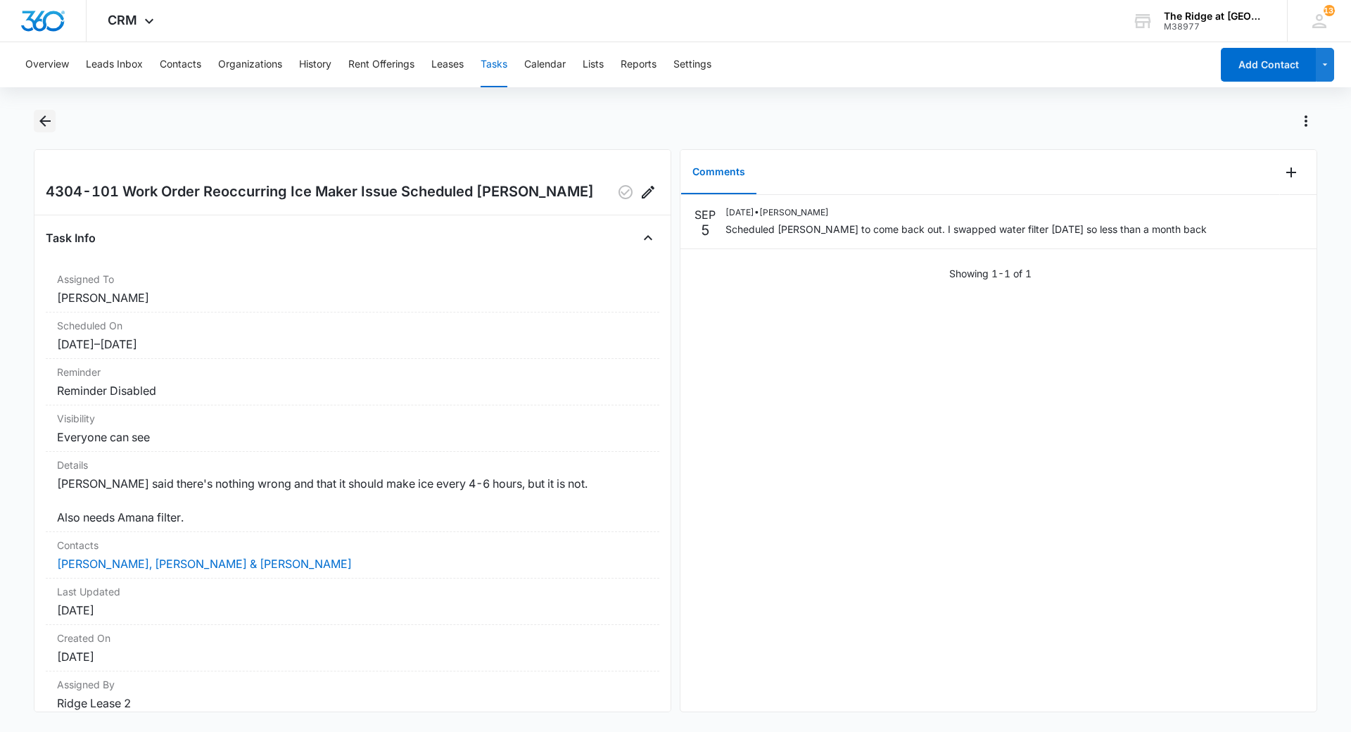
click at [44, 120] on icon "Back" at bounding box center [44, 120] width 11 height 11
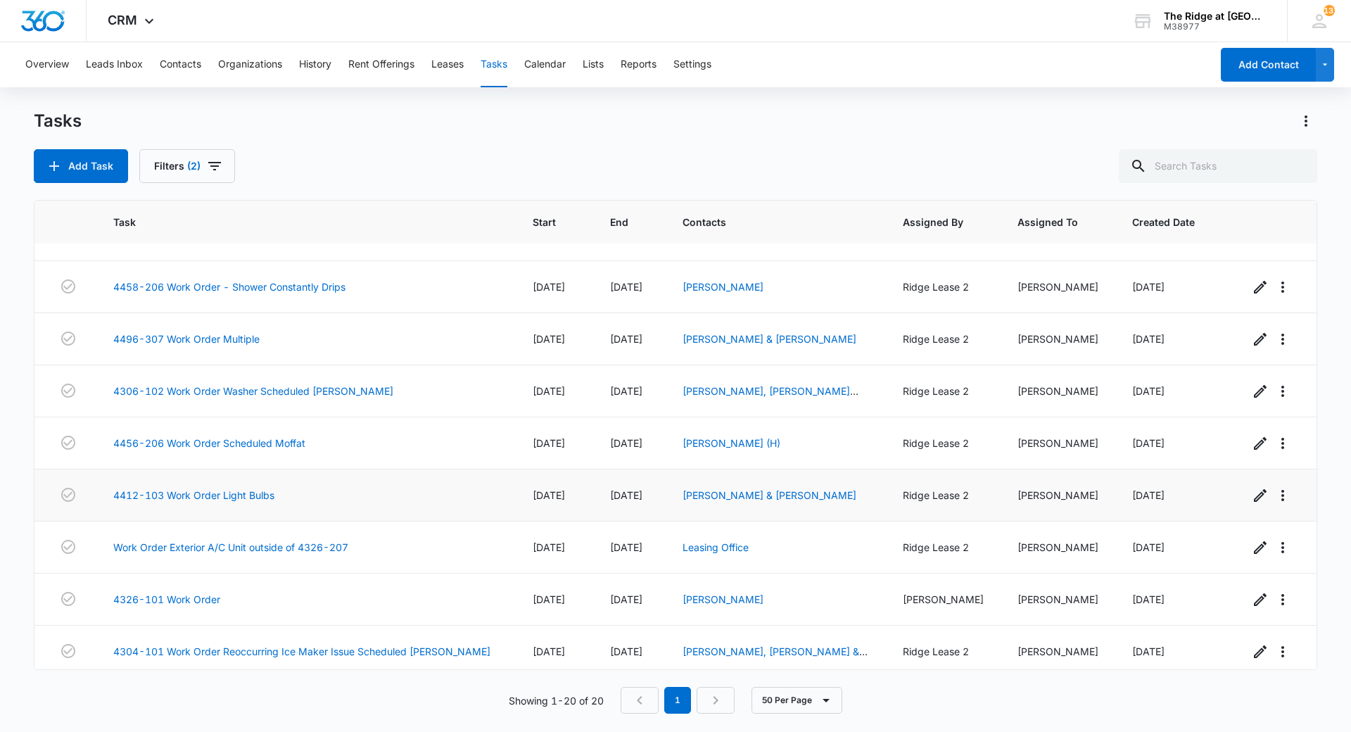
scroll to position [616, 0]
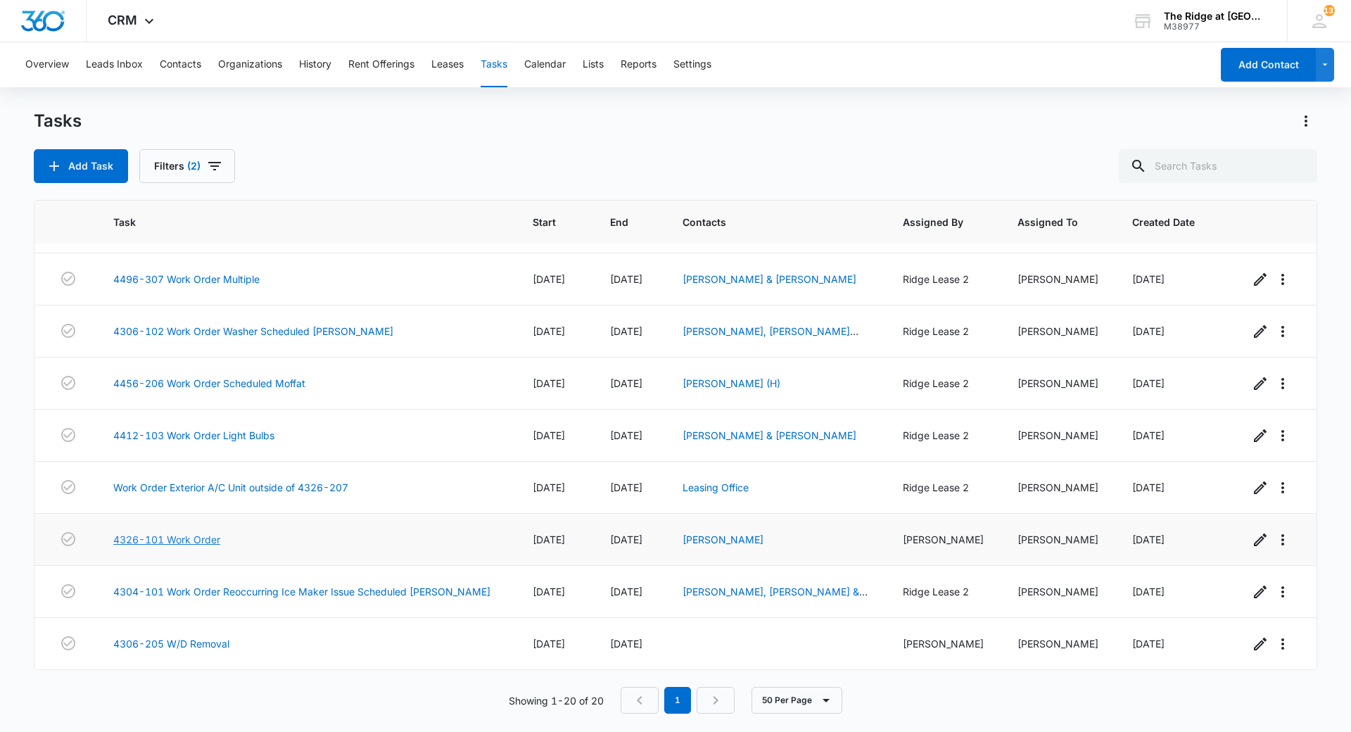
click at [191, 535] on link "4326-101 Work Order" at bounding box center [166, 539] width 107 height 15
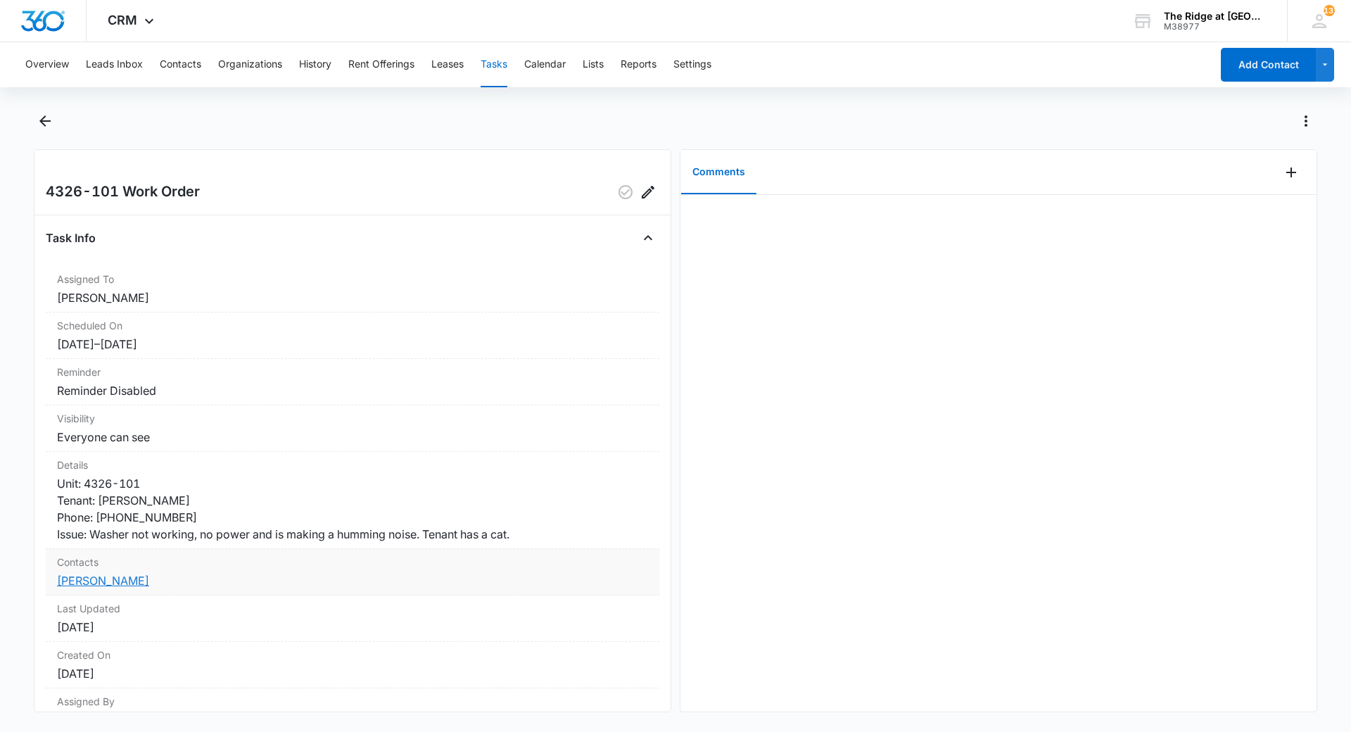
click at [117, 581] on link "[PERSON_NAME]" at bounding box center [103, 580] width 92 height 14
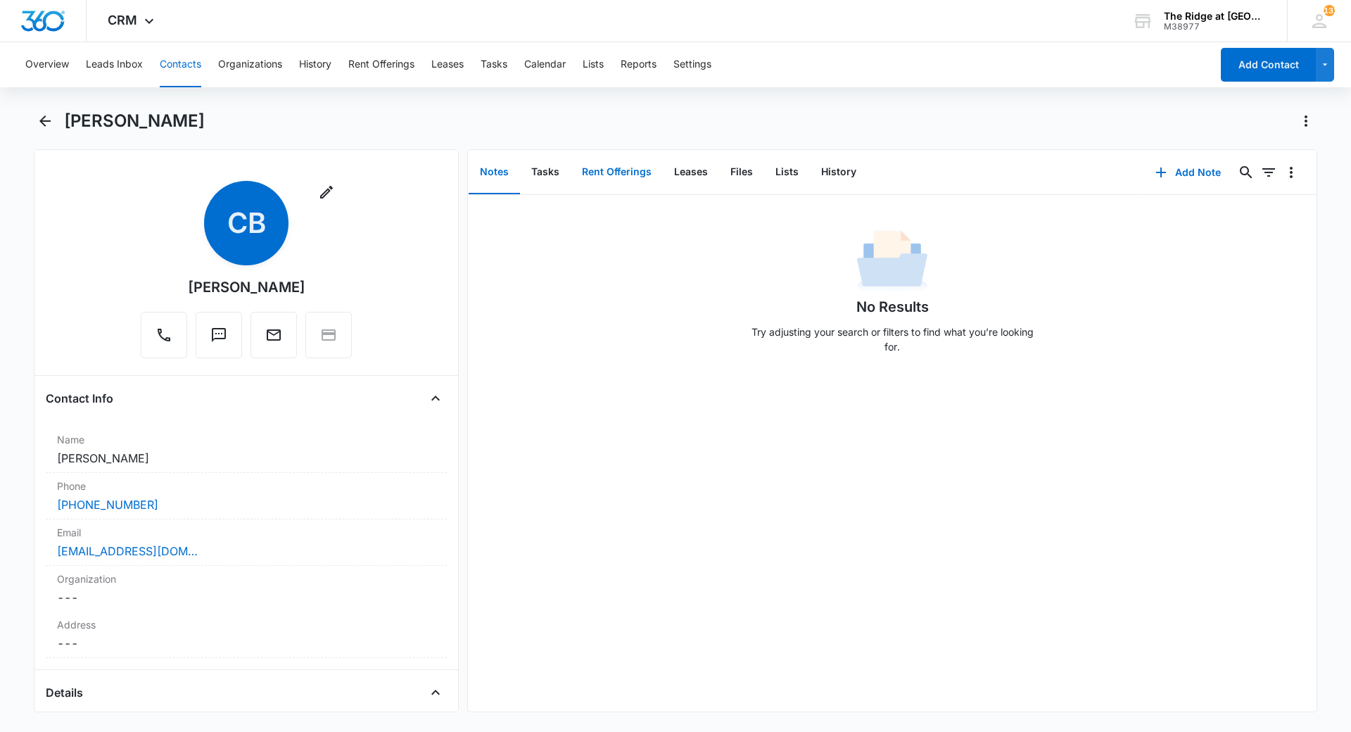
click at [585, 153] on button "Rent Offerings" at bounding box center [617, 173] width 92 height 44
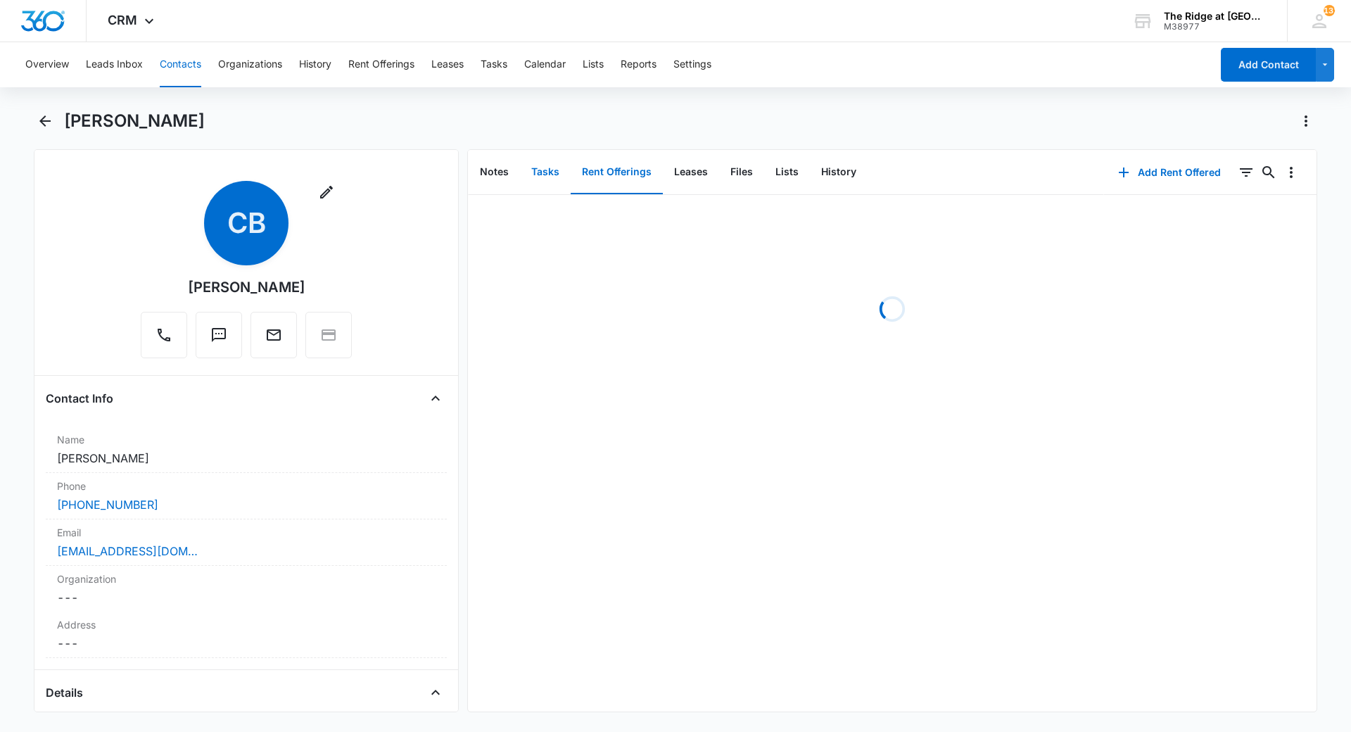
click at [542, 160] on button "Tasks" at bounding box center [545, 173] width 51 height 44
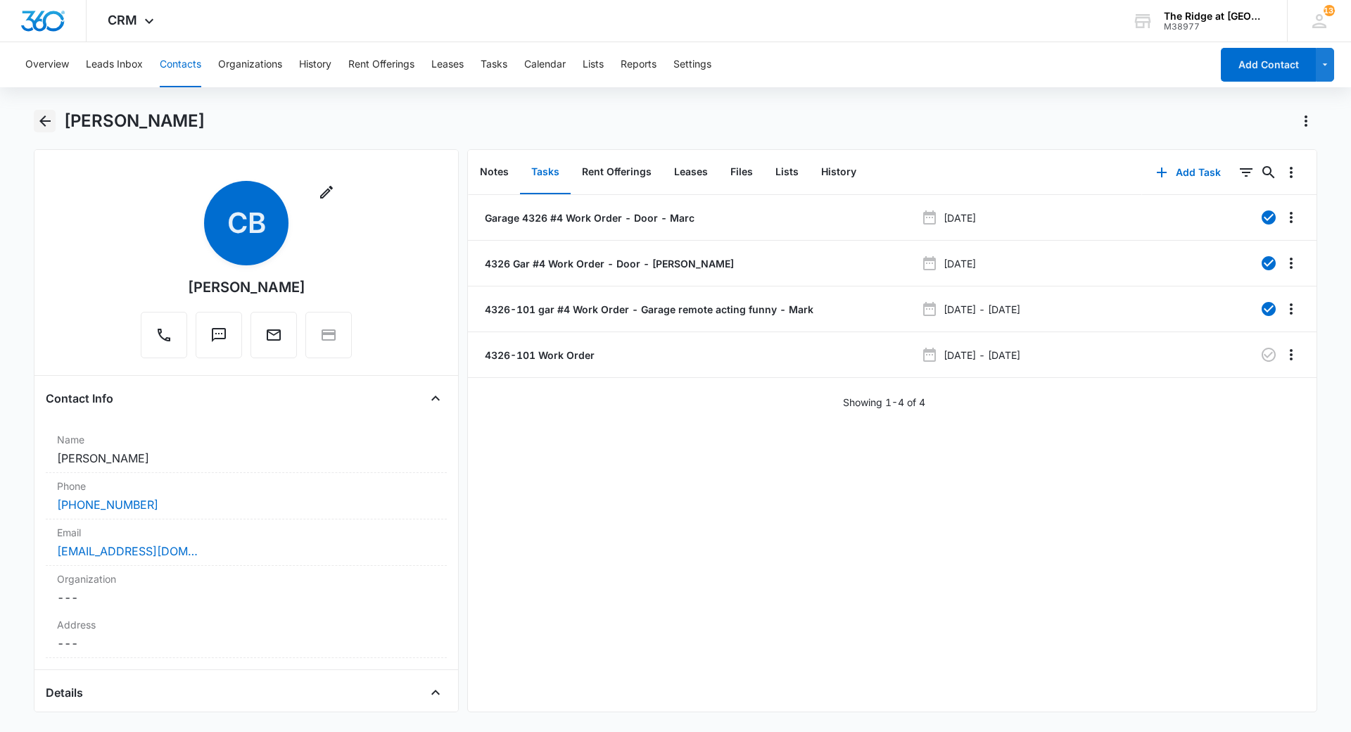
click at [42, 131] on button "Back" at bounding box center [45, 121] width 22 height 23
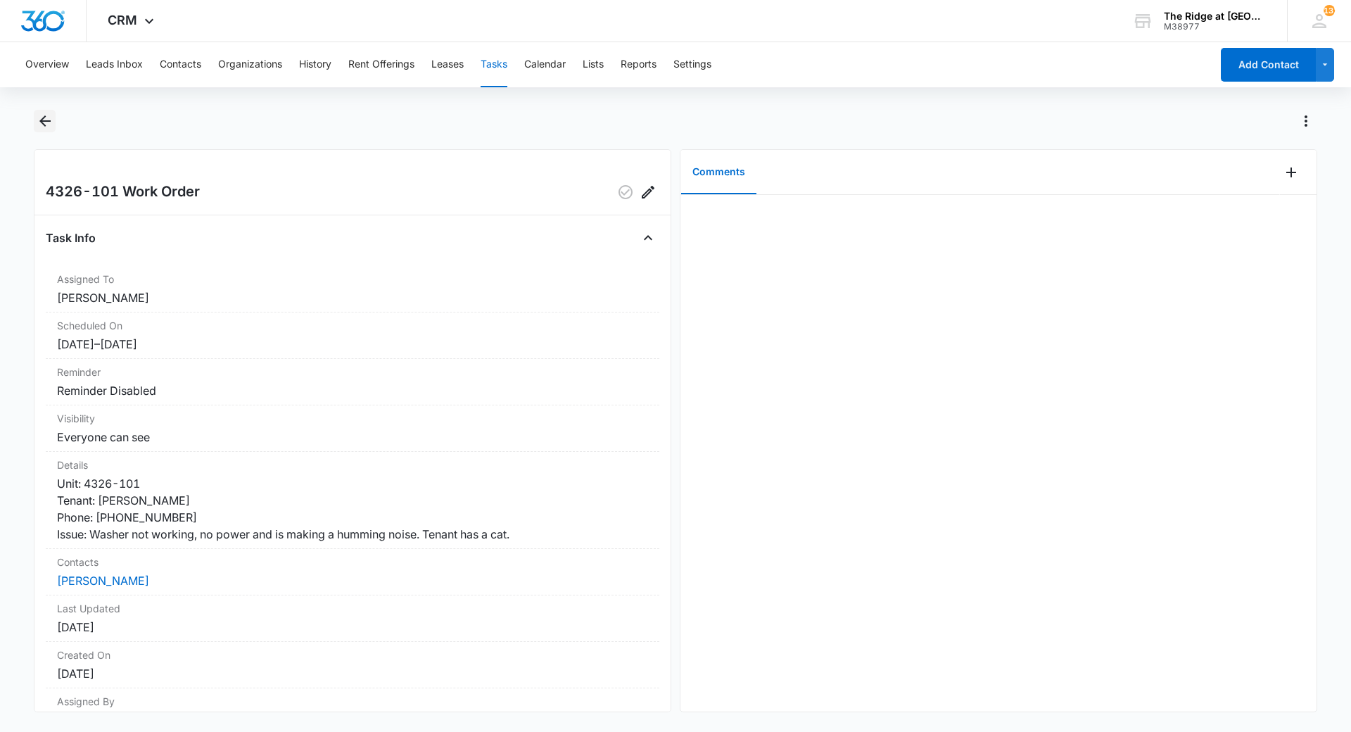
click at [53, 115] on icon "Back" at bounding box center [45, 121] width 17 height 17
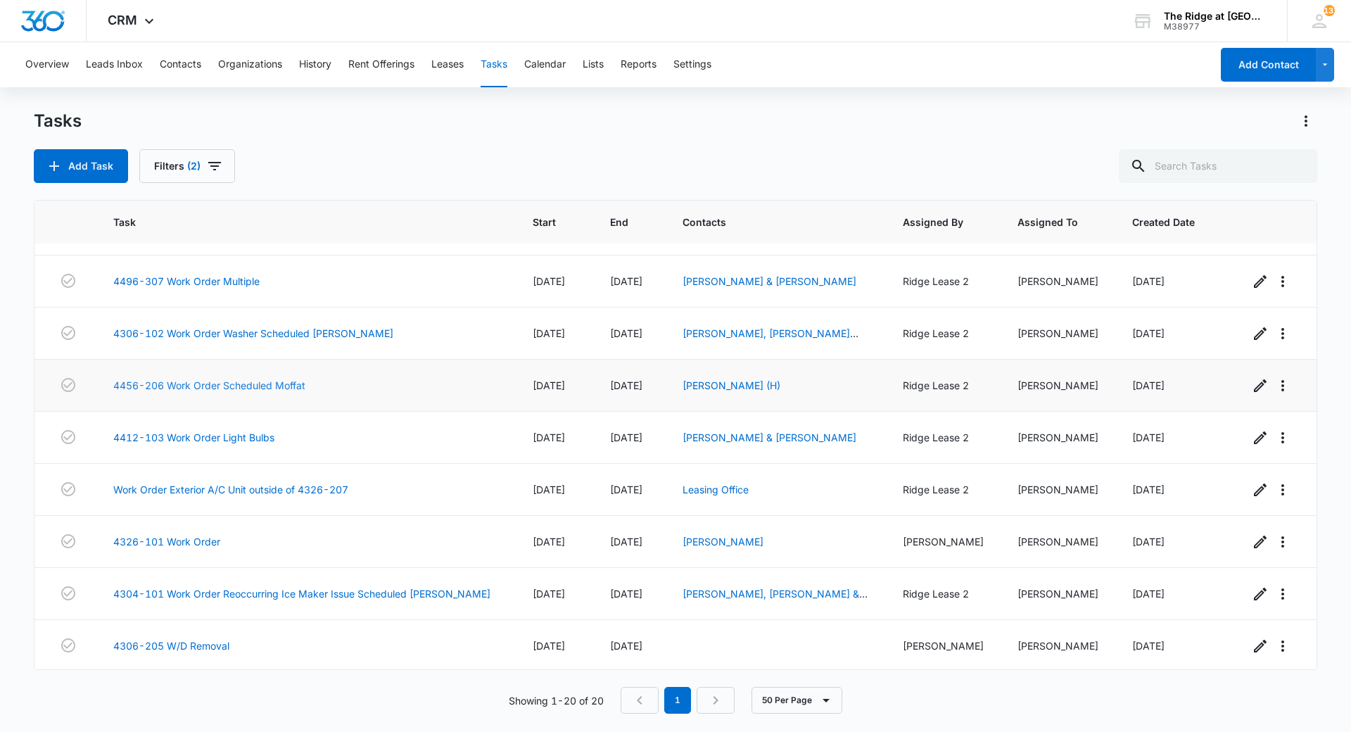
scroll to position [616, 0]
